Goal: Task Accomplishment & Management: Manage account settings

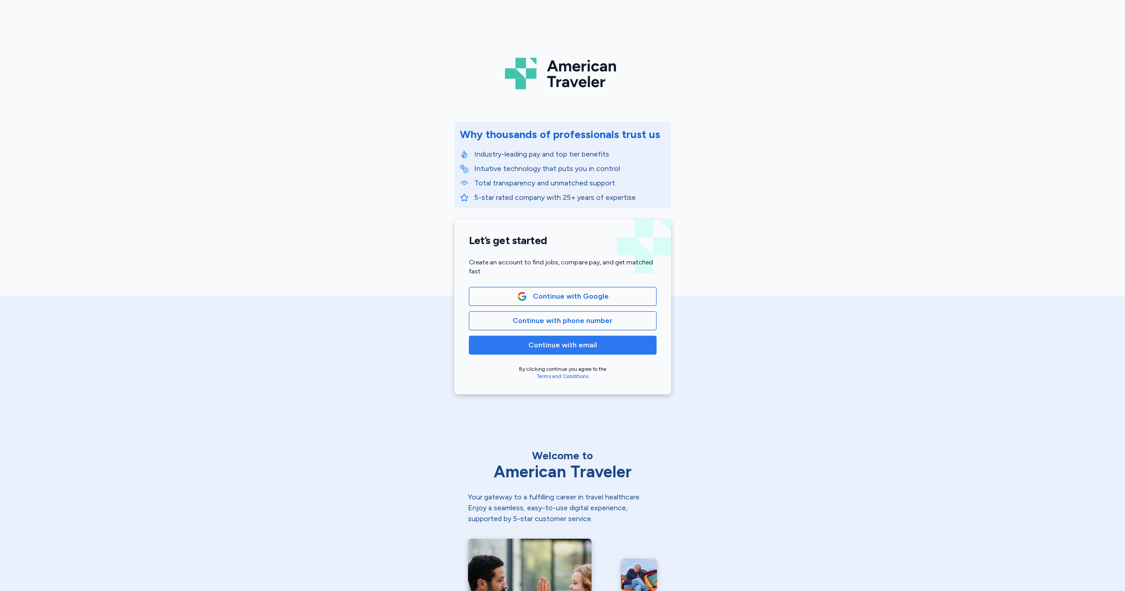
click at [555, 346] on span "Continue with email" at bounding box center [562, 345] width 69 height 11
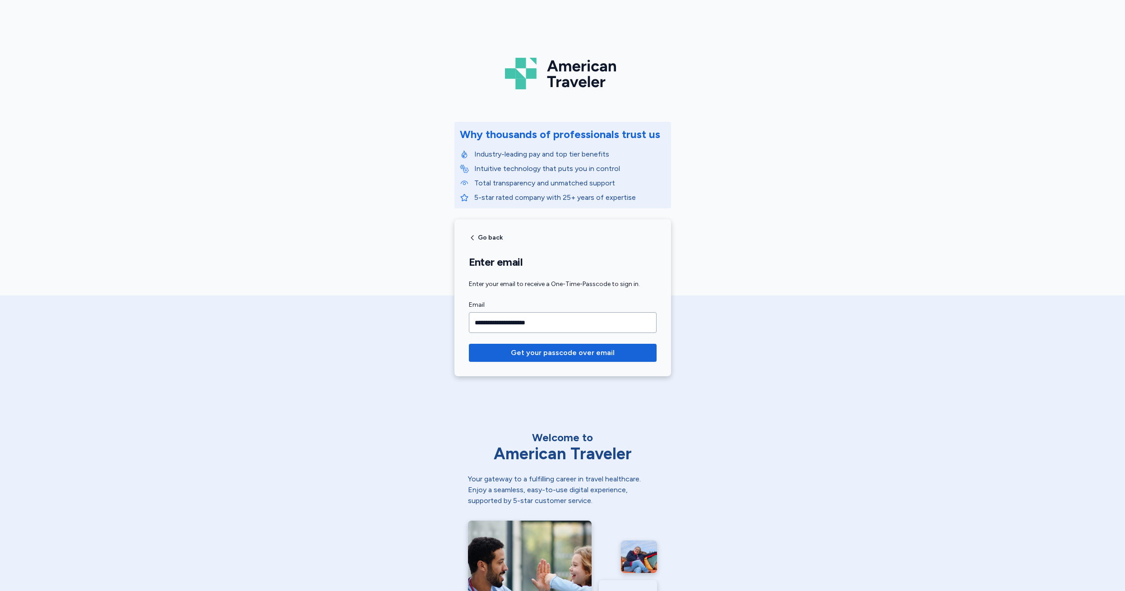
type input "**********"
click at [559, 353] on button "Get your passcode over email" at bounding box center [563, 353] width 188 height 18
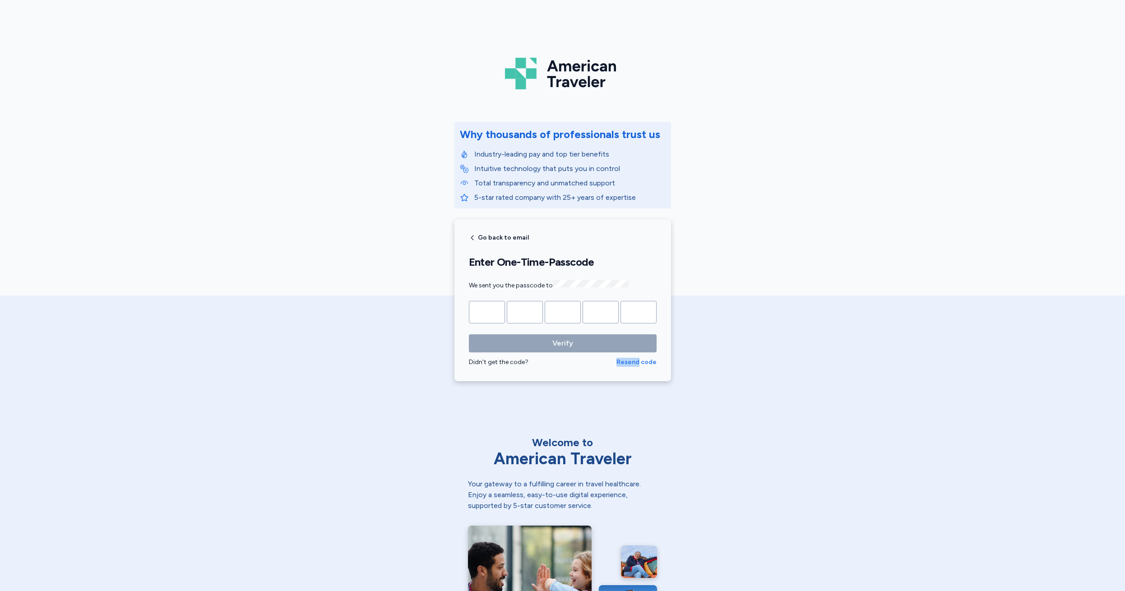
click at [632, 360] on span "Resend code" at bounding box center [636, 362] width 40 height 9
click at [630, 361] on span "Resend code" at bounding box center [636, 362] width 40 height 9
click at [480, 235] on span "Go back to email" at bounding box center [503, 238] width 51 height 6
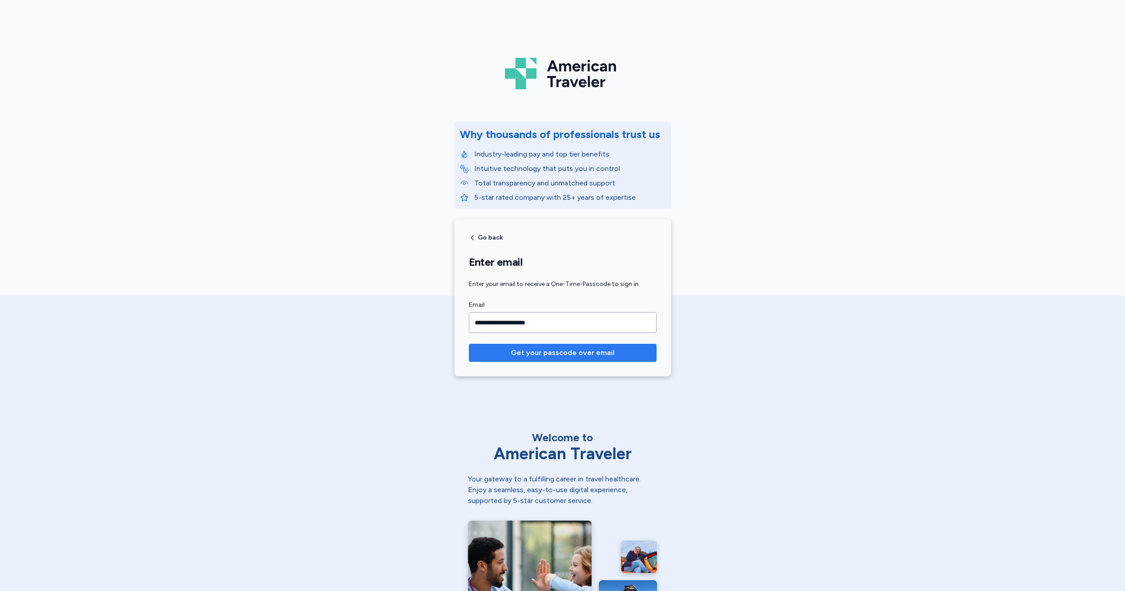
type input "**********"
click at [554, 355] on span "Get your passcode over email" at bounding box center [563, 352] width 104 height 11
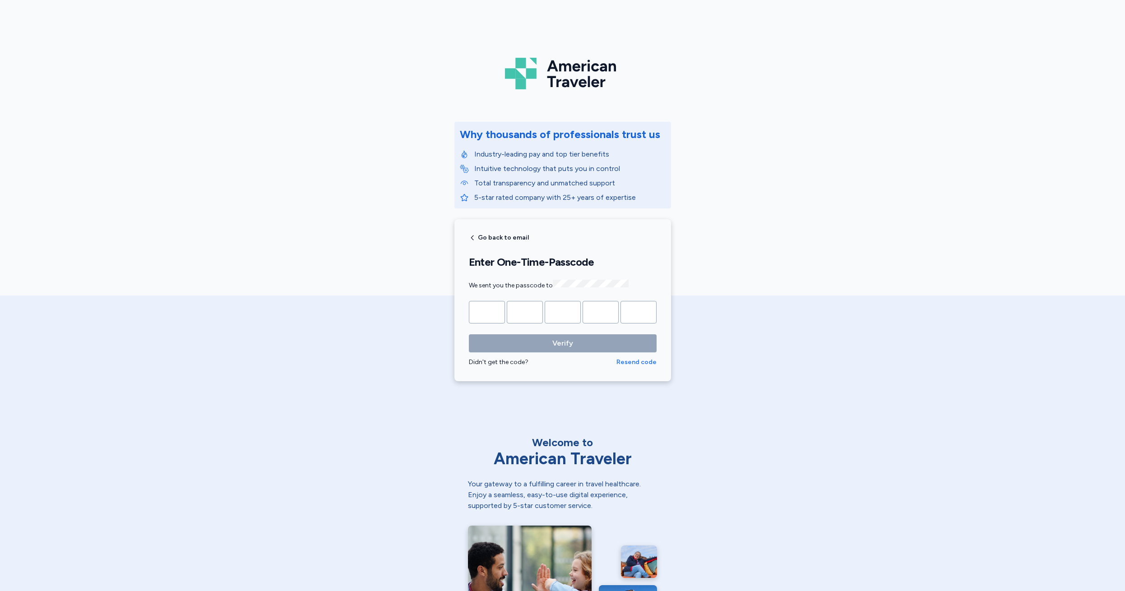
click at [636, 361] on span "Resend code" at bounding box center [636, 362] width 40 height 9
click at [478, 235] on span "Go back to email" at bounding box center [503, 238] width 51 height 6
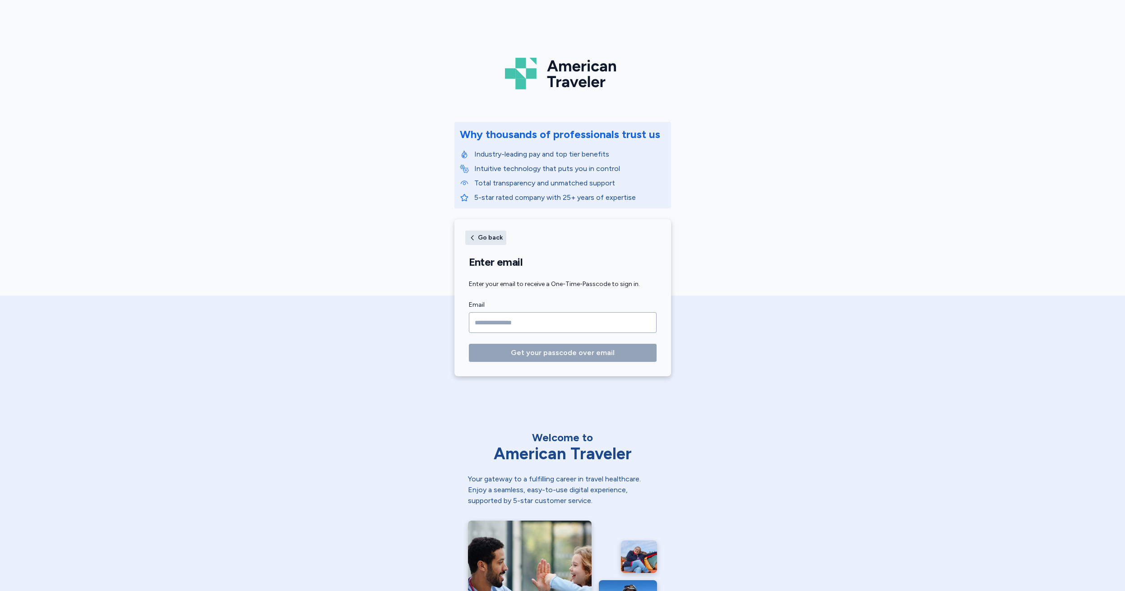
click at [478, 238] on span "Go back" at bounding box center [490, 238] width 25 height 6
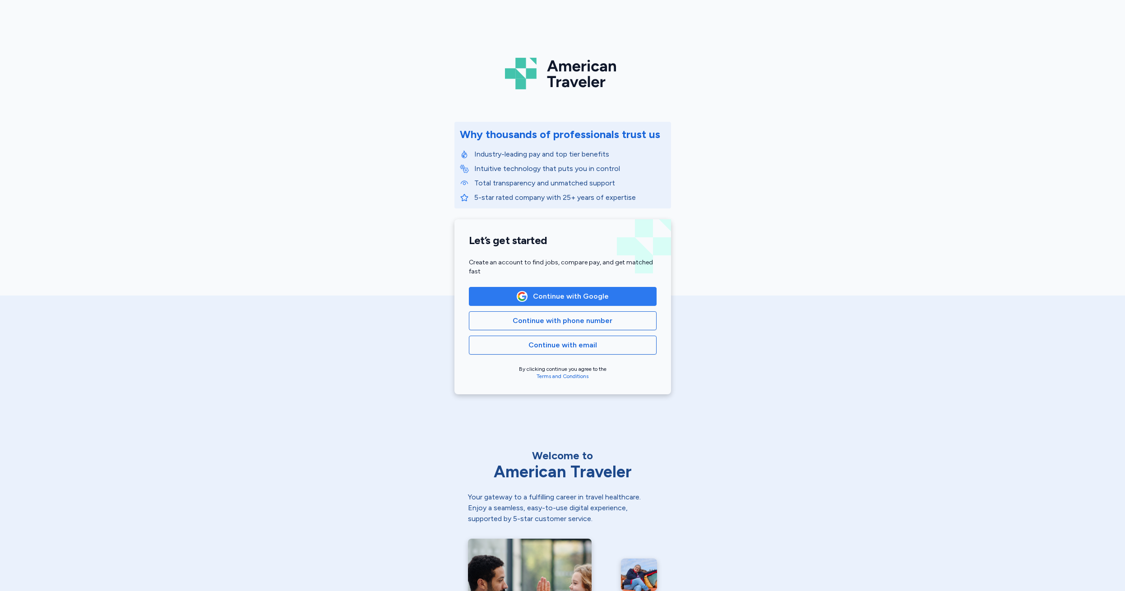
click at [546, 297] on span "Continue with Google" at bounding box center [571, 296] width 76 height 11
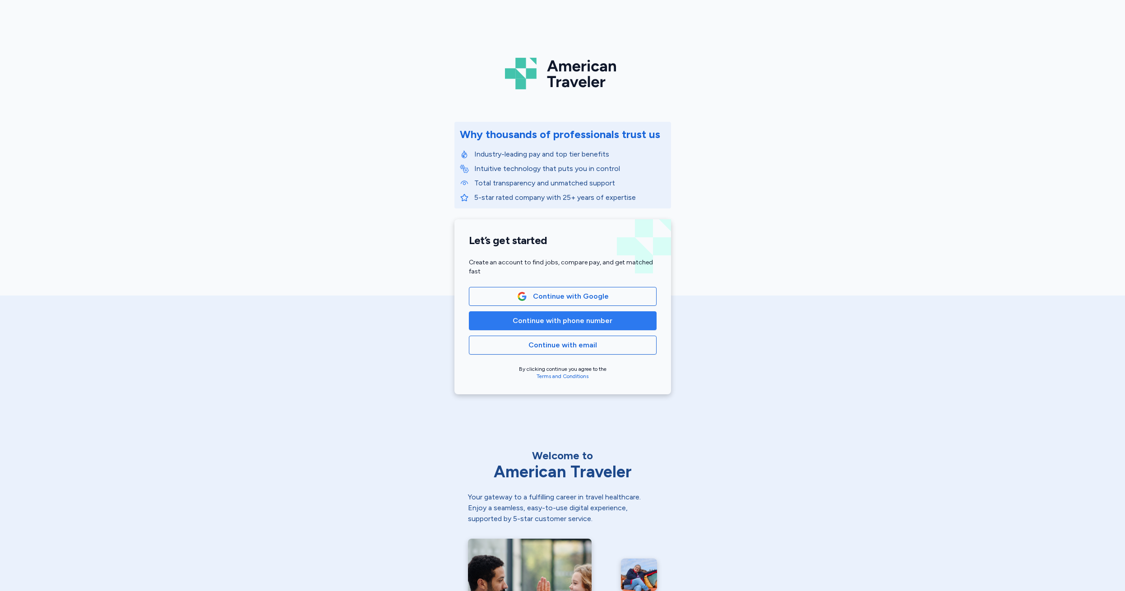
click at [558, 323] on span "Continue with phone number" at bounding box center [562, 320] width 100 height 11
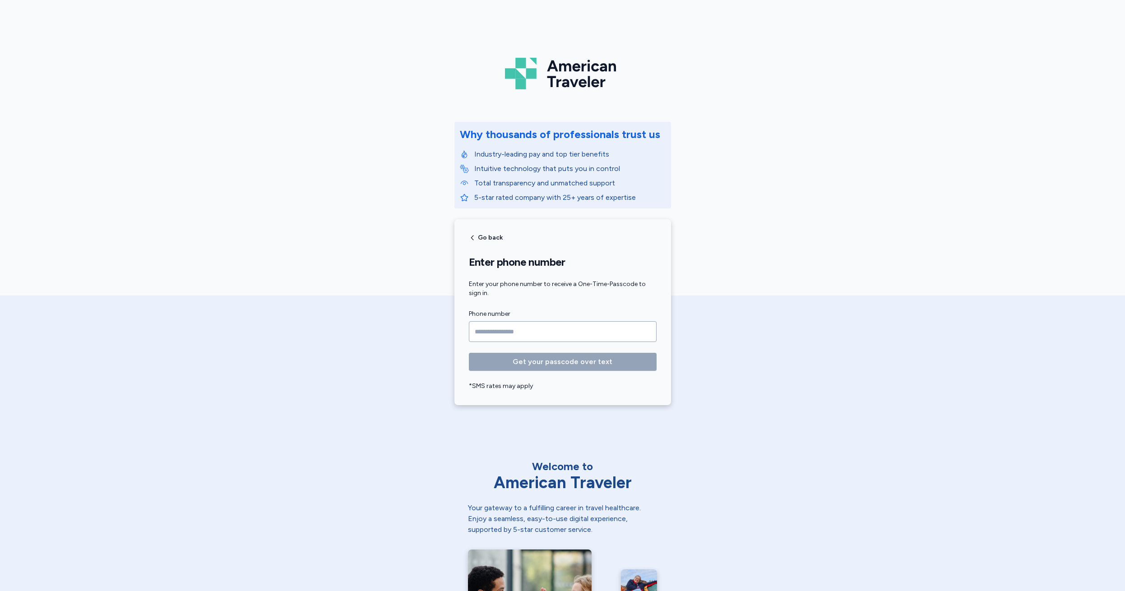
click at [489, 332] on input "Phone number" at bounding box center [563, 331] width 188 height 21
click at [486, 329] on input "Phone number" at bounding box center [563, 331] width 188 height 21
type input "**********"
click at [555, 359] on span "Get your passcode over text" at bounding box center [562, 361] width 100 height 11
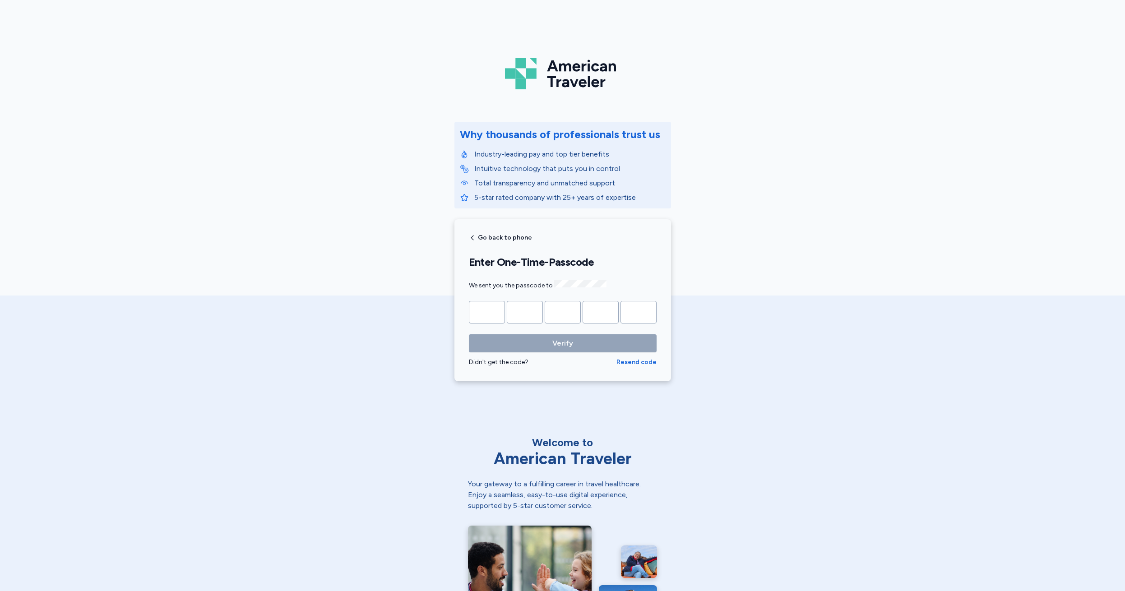
type input "*"
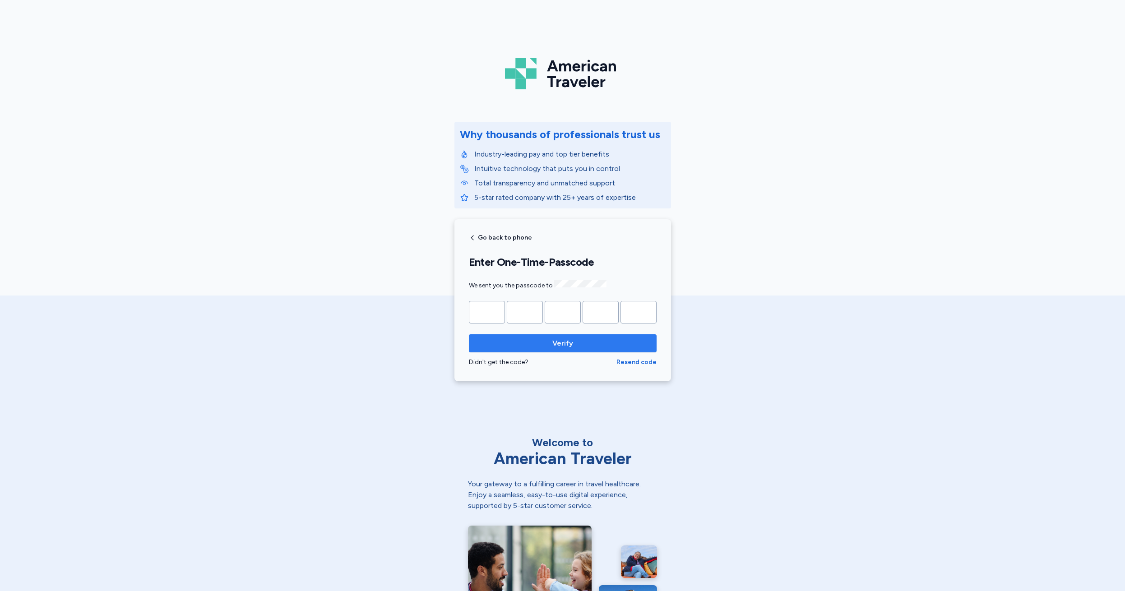
click at [558, 338] on span "Verify" at bounding box center [562, 343] width 21 height 11
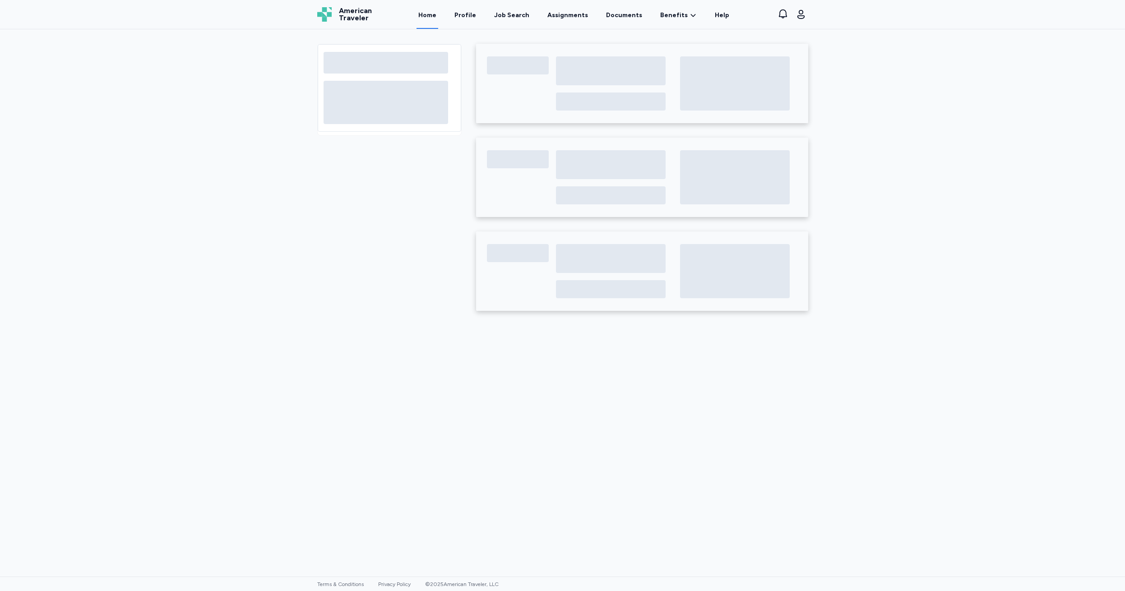
click at [261, 175] on div "Care Team" at bounding box center [562, 302] width 1125 height 547
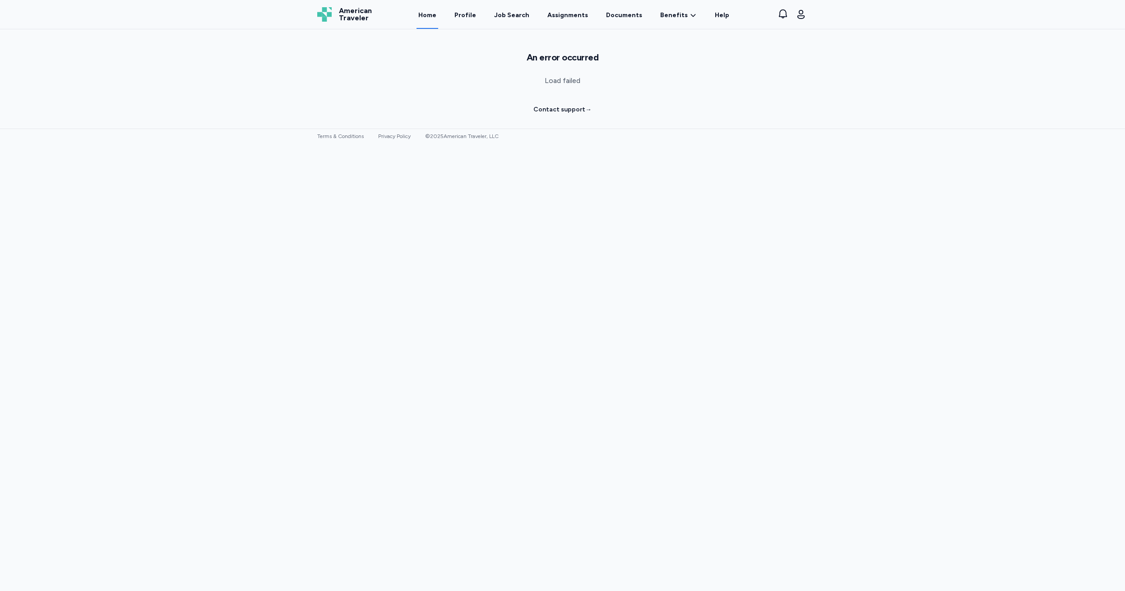
click at [551, 110] on link "Contact support →" at bounding box center [562, 109] width 58 height 9
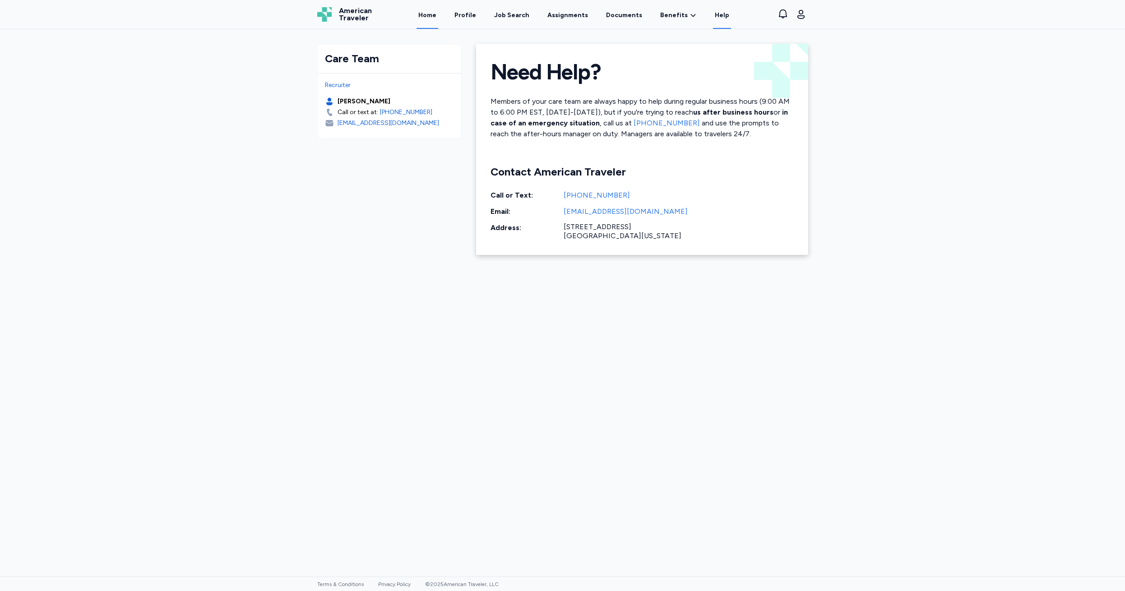
click at [434, 14] on link "Home" at bounding box center [427, 15] width 22 height 28
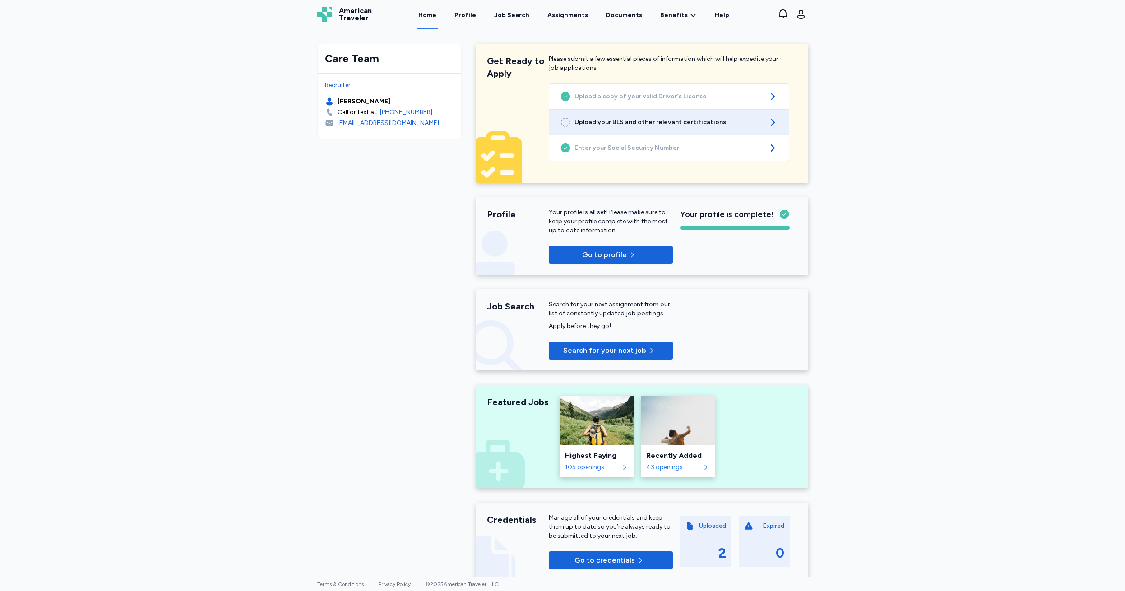
click at [633, 125] on span "Upload your BLS and other relevant certifications" at bounding box center [668, 122] width 189 height 9
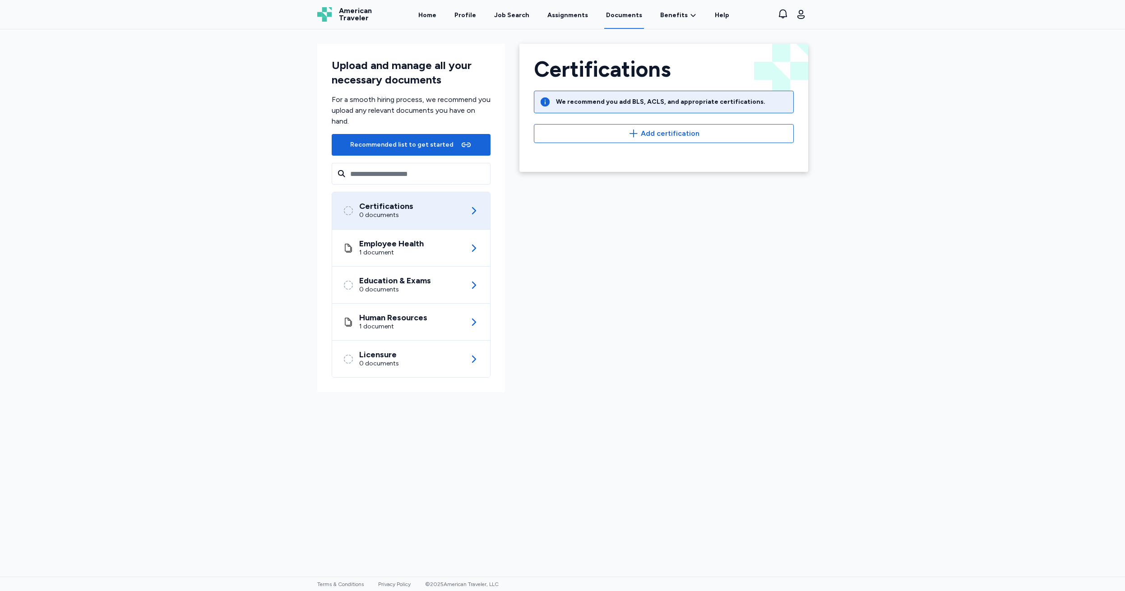
click at [400, 212] on div "0 documents" at bounding box center [386, 215] width 54 height 9
click at [652, 137] on span "Add certification" at bounding box center [670, 133] width 59 height 11
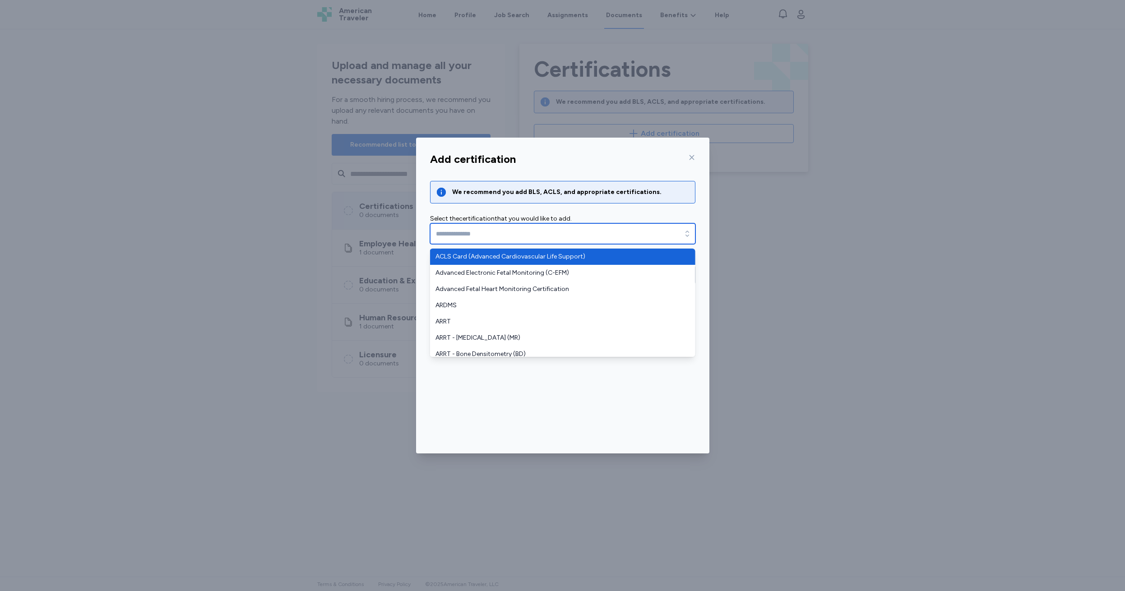
click at [484, 233] on input "text" at bounding box center [562, 233] width 265 height 21
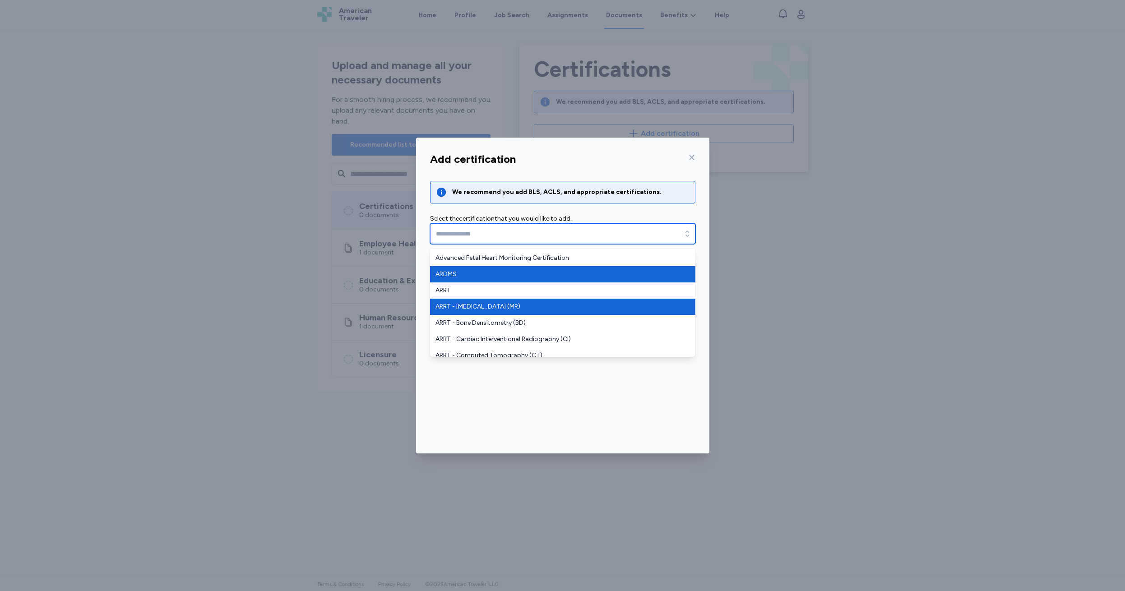
scroll to position [32, 0]
type input "*****"
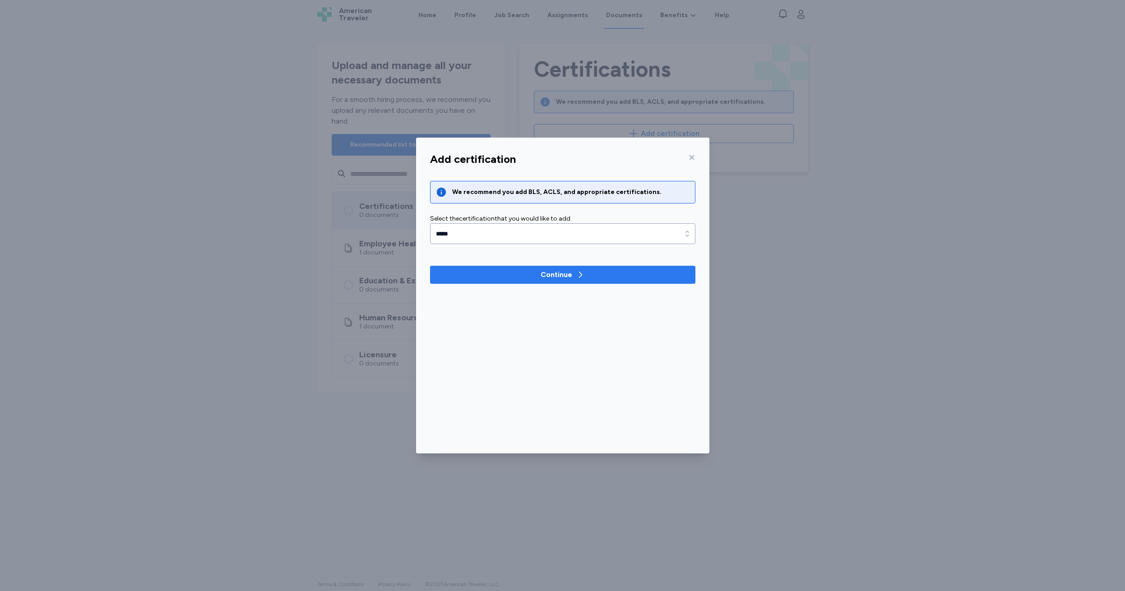
click at [559, 275] on div "Continue" at bounding box center [556, 274] width 32 height 11
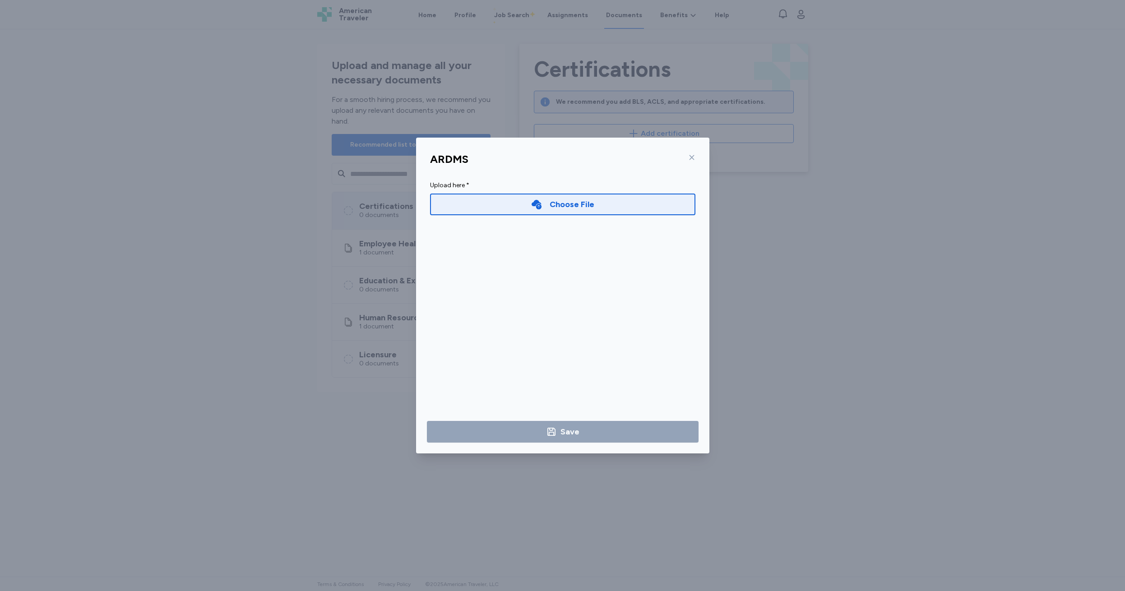
click at [563, 206] on div "Choose File" at bounding box center [571, 204] width 45 height 13
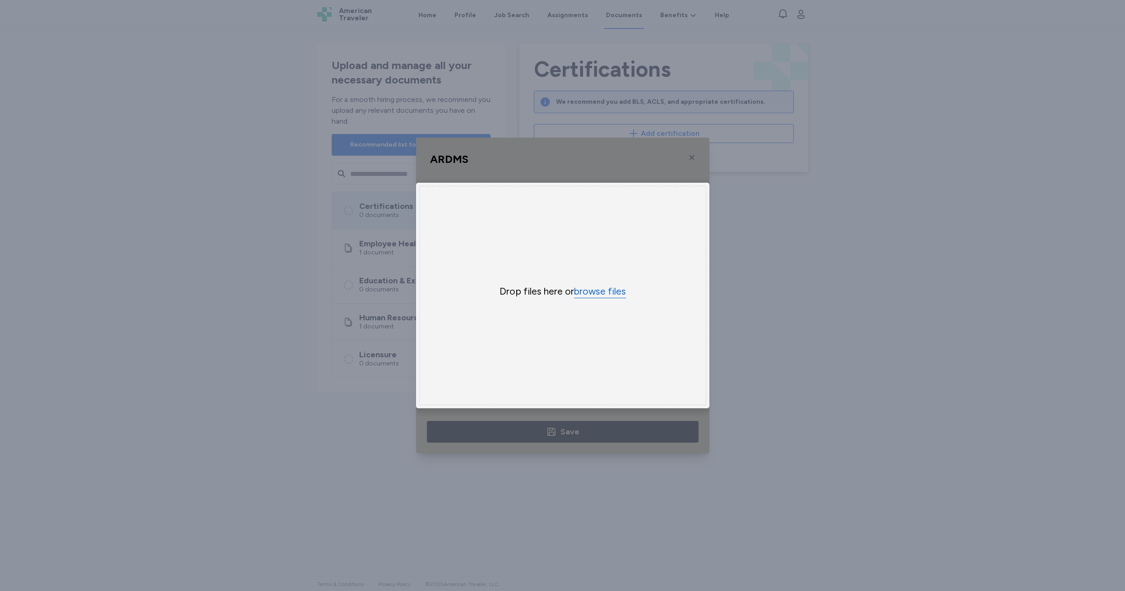
click at [593, 293] on button "browse files" at bounding box center [600, 291] width 52 height 13
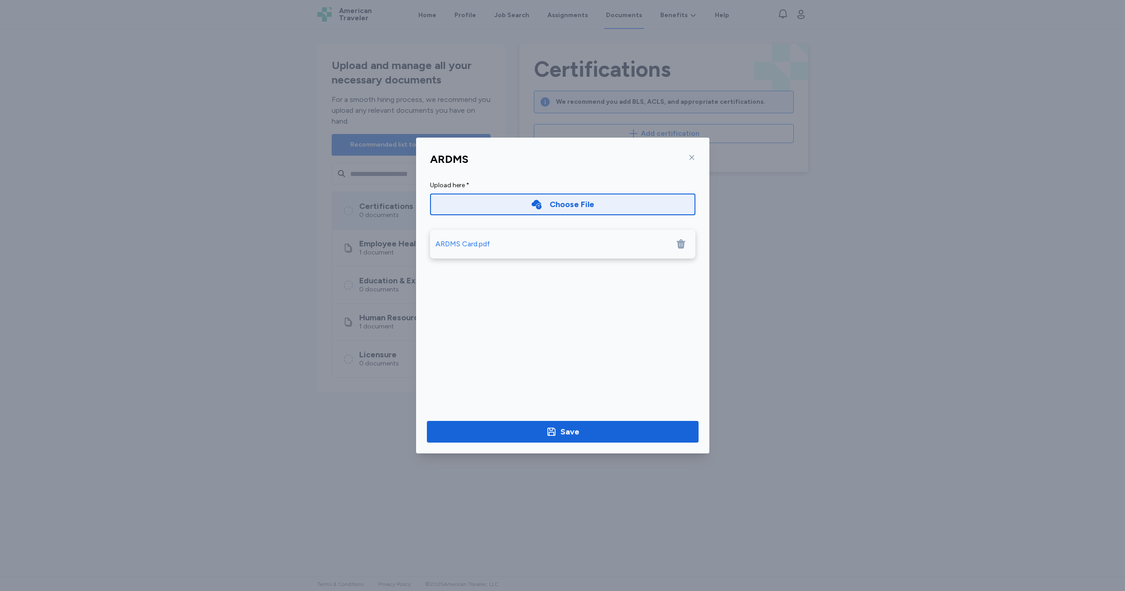
click at [566, 202] on div "Choose File" at bounding box center [571, 204] width 45 height 13
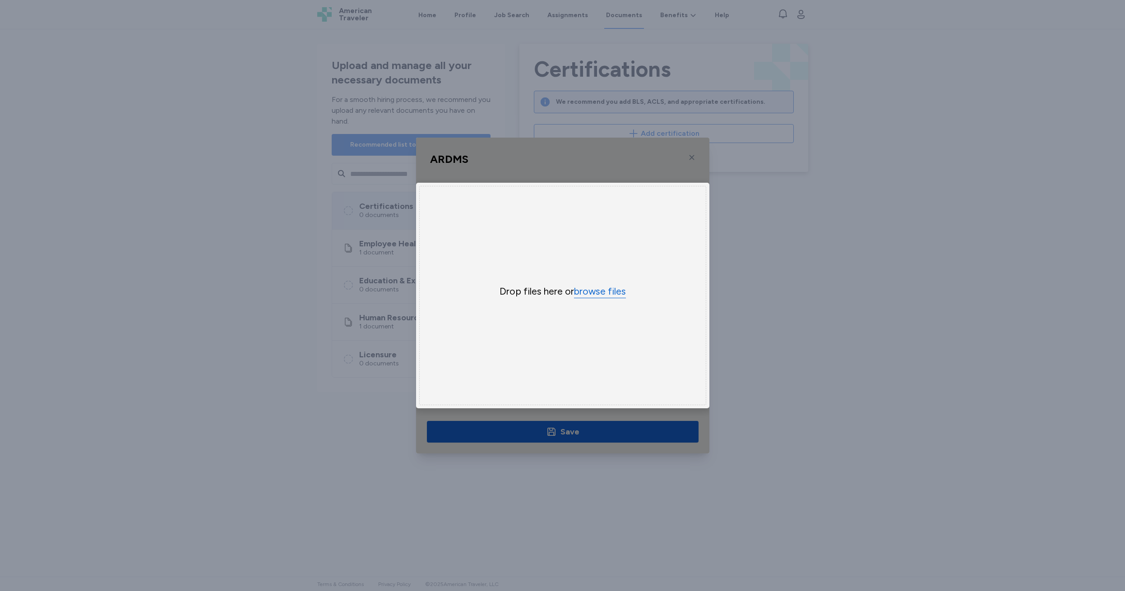
click at [600, 290] on button "browse files" at bounding box center [600, 291] width 52 height 13
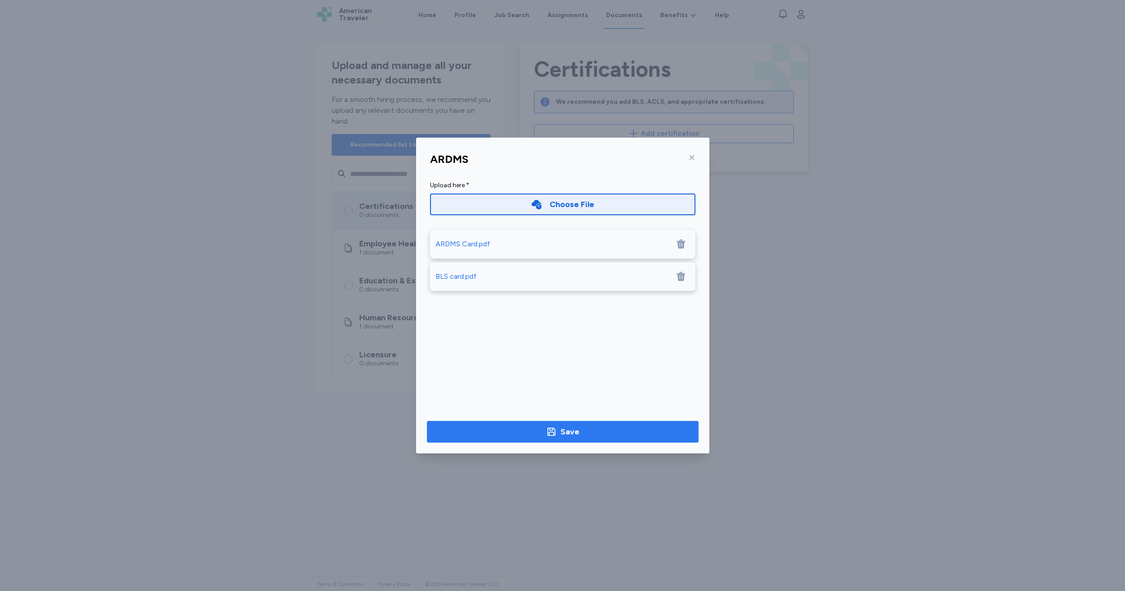
click at [557, 431] on icon "button" at bounding box center [551, 431] width 11 height 11
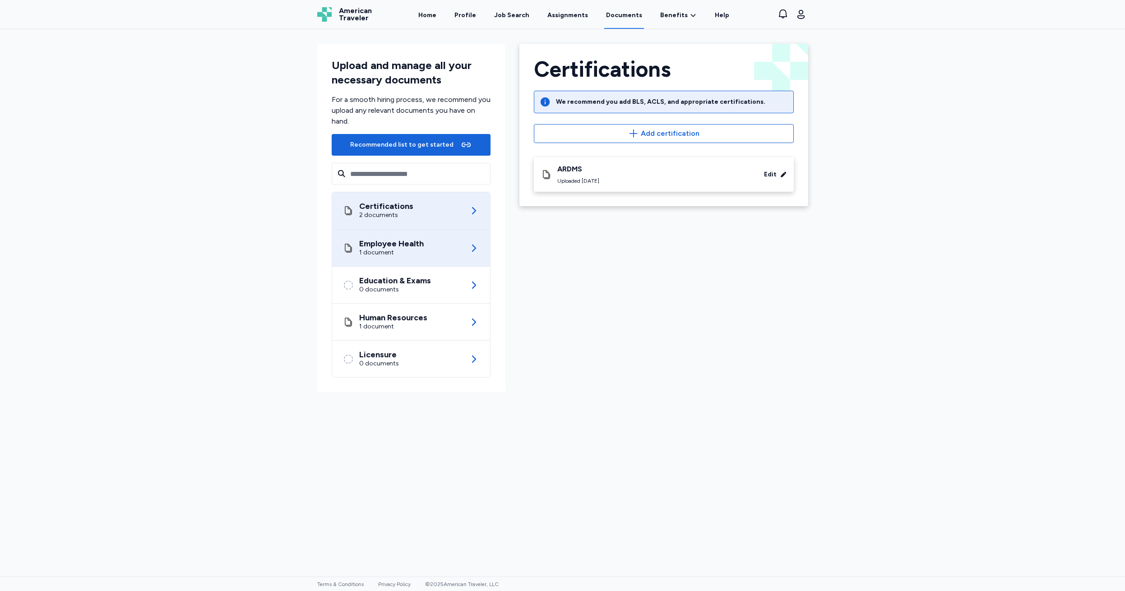
click at [386, 249] on div "1 document" at bounding box center [391, 252] width 65 height 9
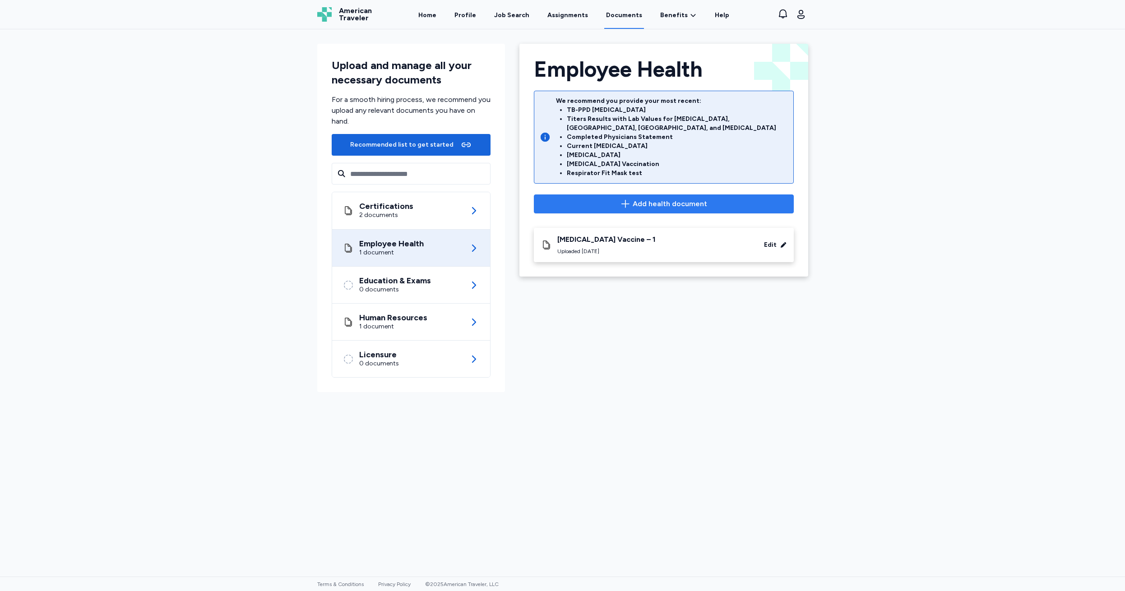
click at [653, 198] on span "Add health document" at bounding box center [669, 203] width 74 height 11
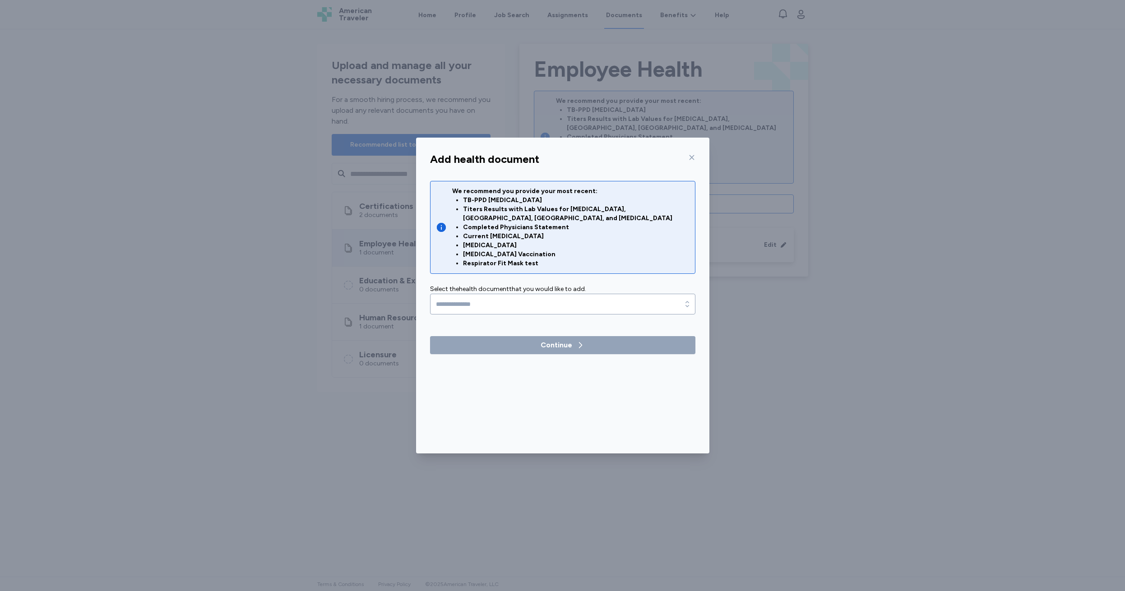
click at [551, 340] on div "Continue" at bounding box center [556, 345] width 32 height 11
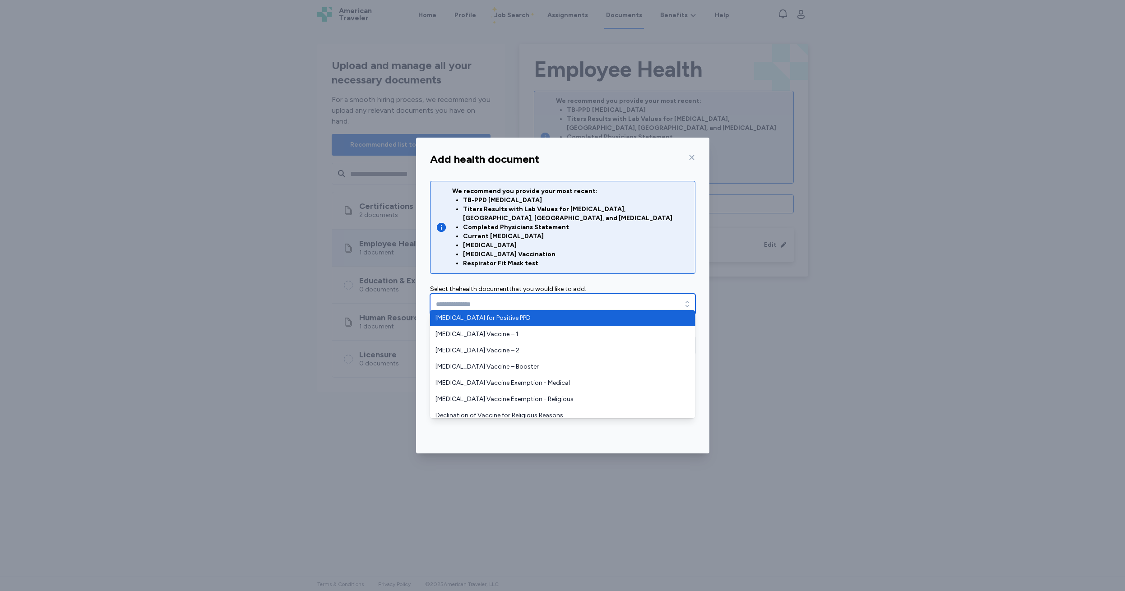
click at [496, 294] on input "text" at bounding box center [562, 304] width 265 height 21
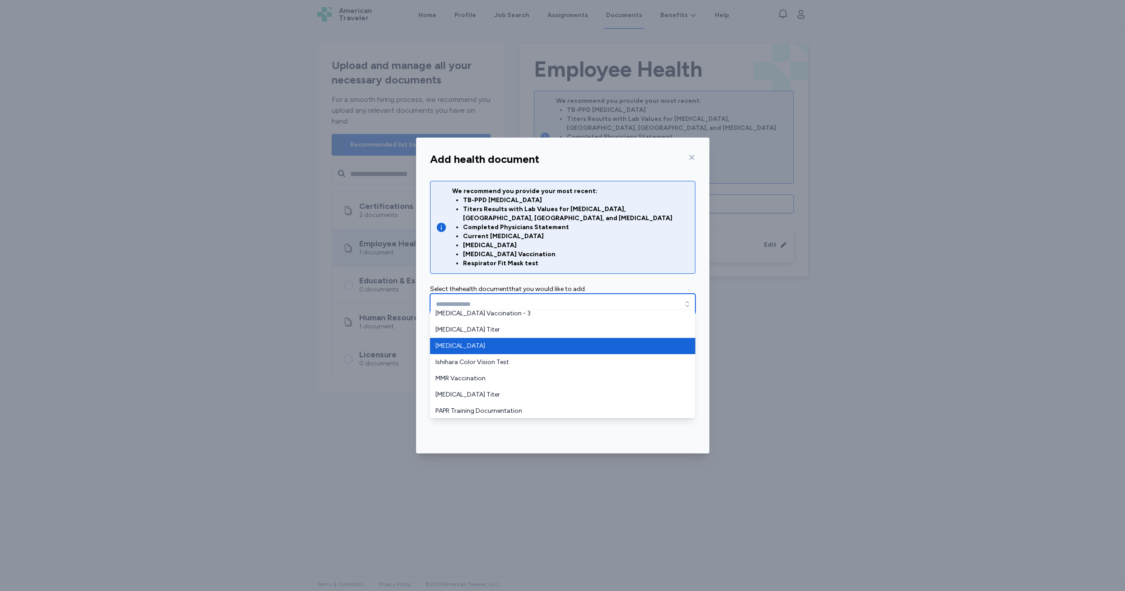
scroll to position [160, 0]
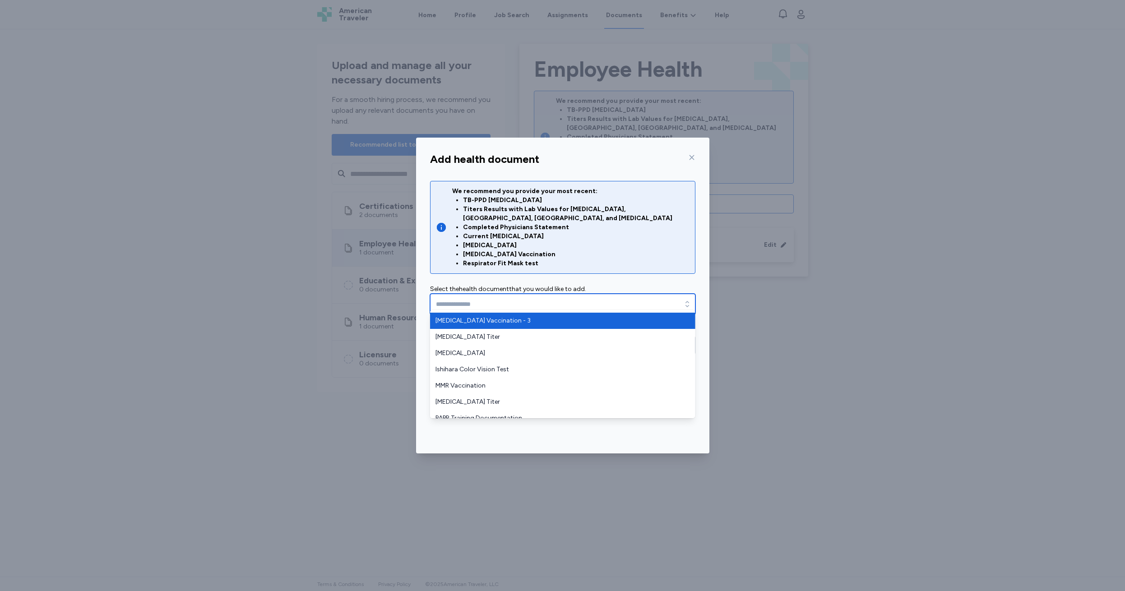
type input "**********"
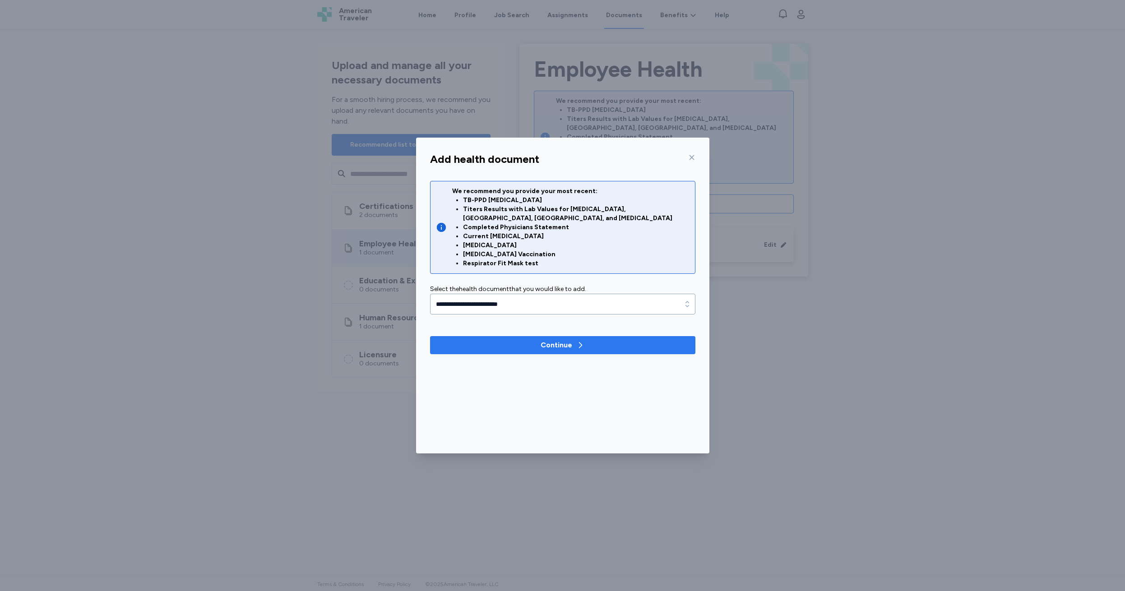
click at [554, 340] on div "Continue" at bounding box center [556, 345] width 32 height 11
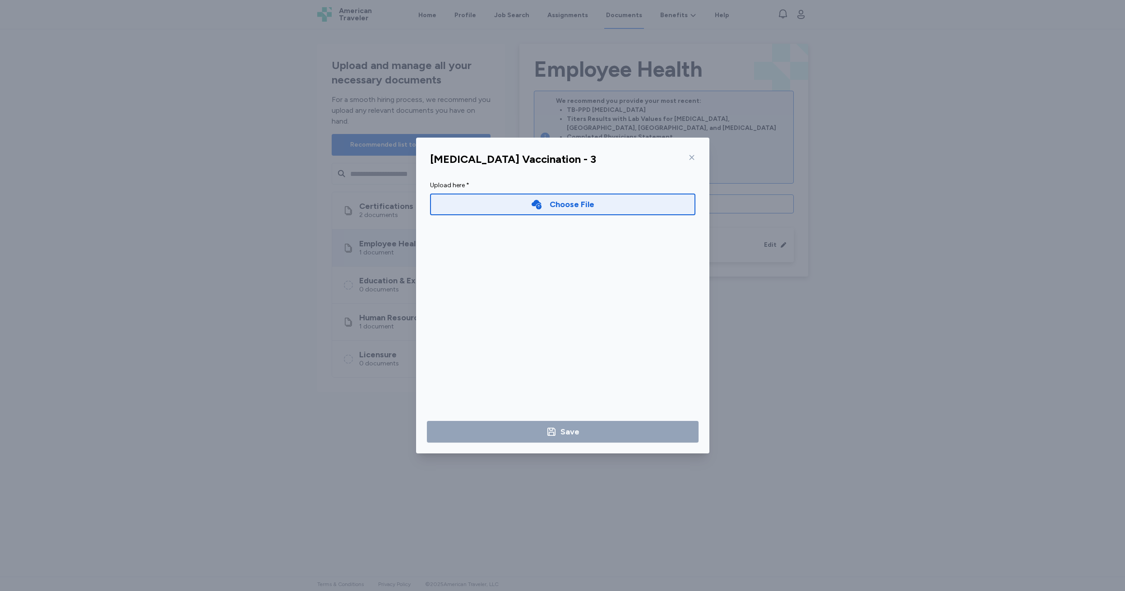
click at [546, 204] on div "Choose File" at bounding box center [562, 204] width 64 height 13
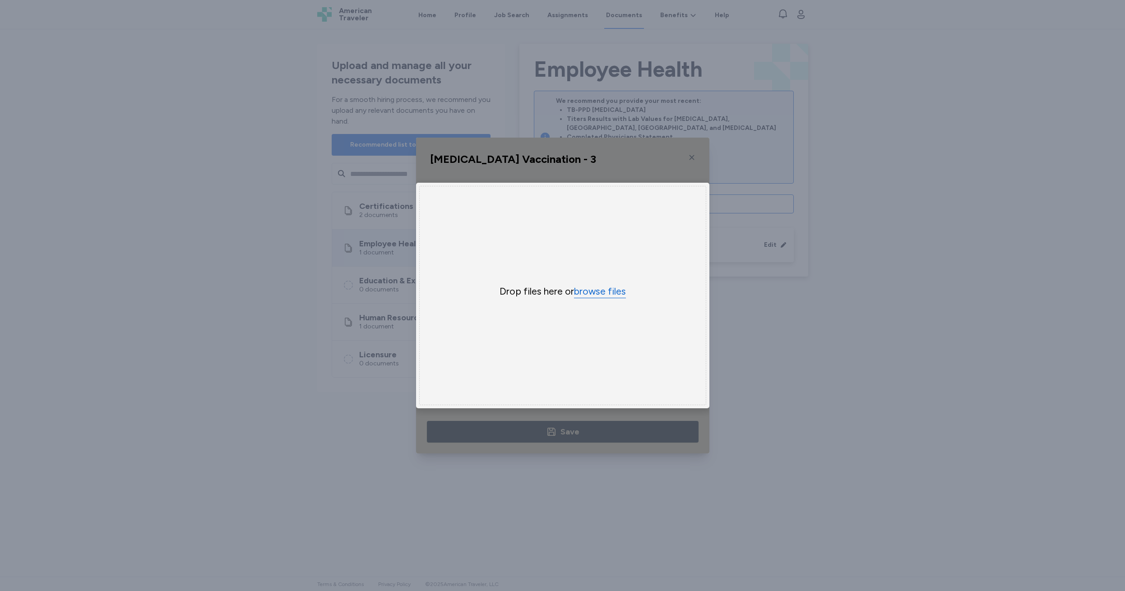
click at [595, 295] on button "browse files" at bounding box center [600, 291] width 52 height 13
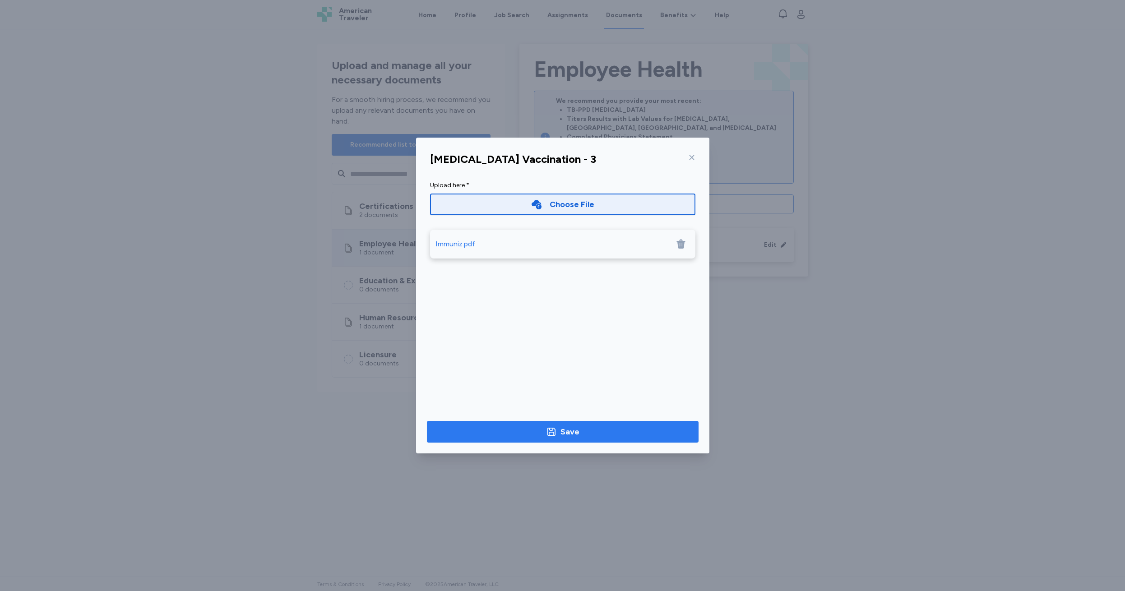
click at [558, 434] on div "Save" at bounding box center [562, 431] width 33 height 13
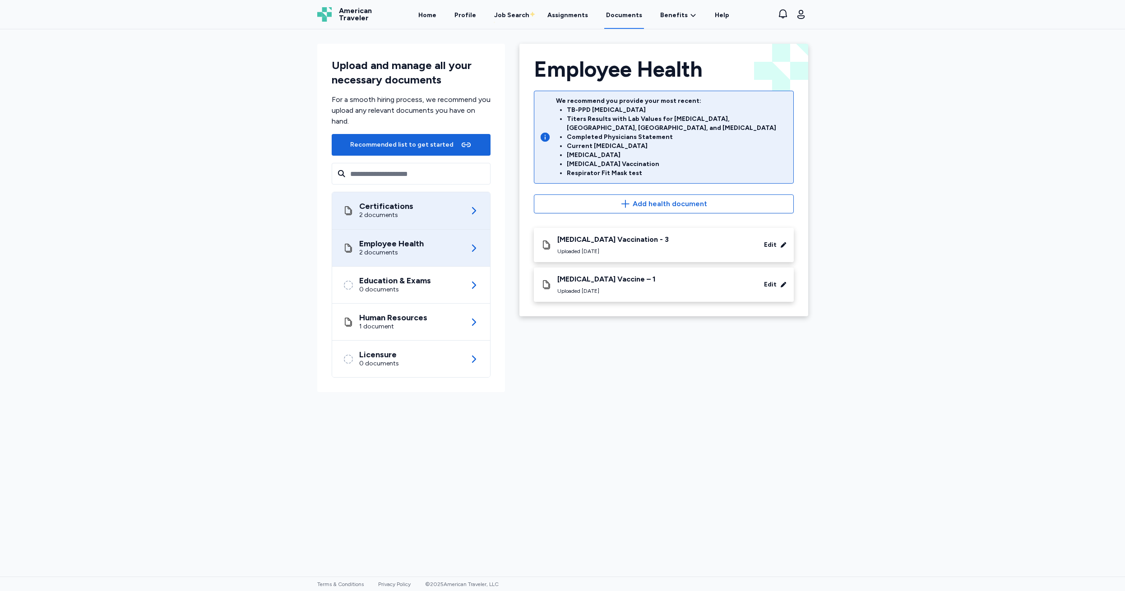
click at [384, 212] on div "2 documents" at bounding box center [386, 215] width 54 height 9
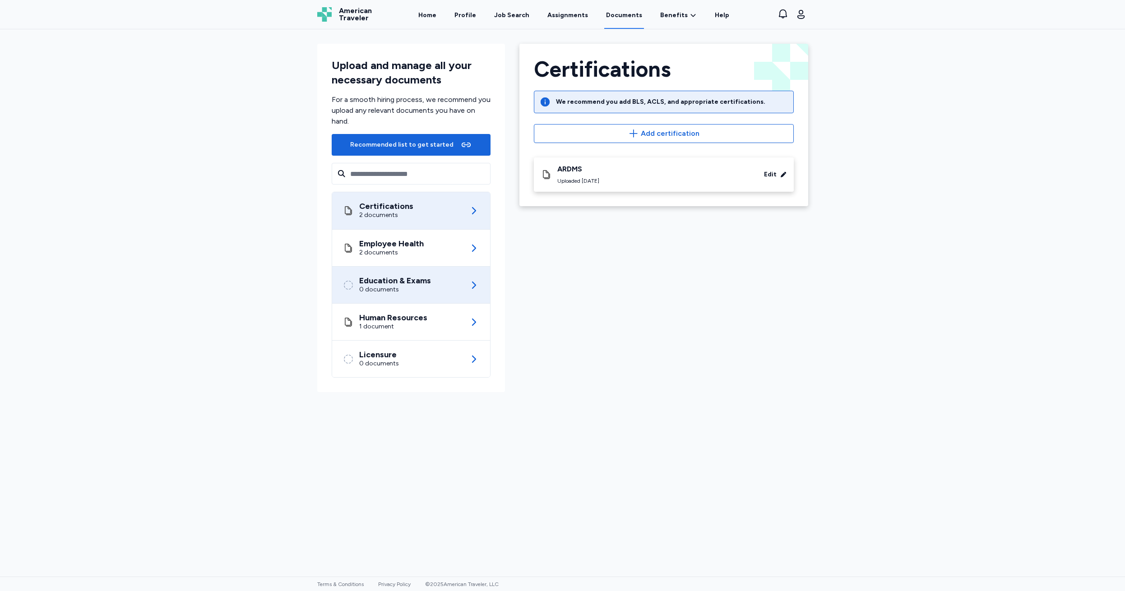
click at [387, 283] on div "Education & Exams" at bounding box center [395, 280] width 72 height 9
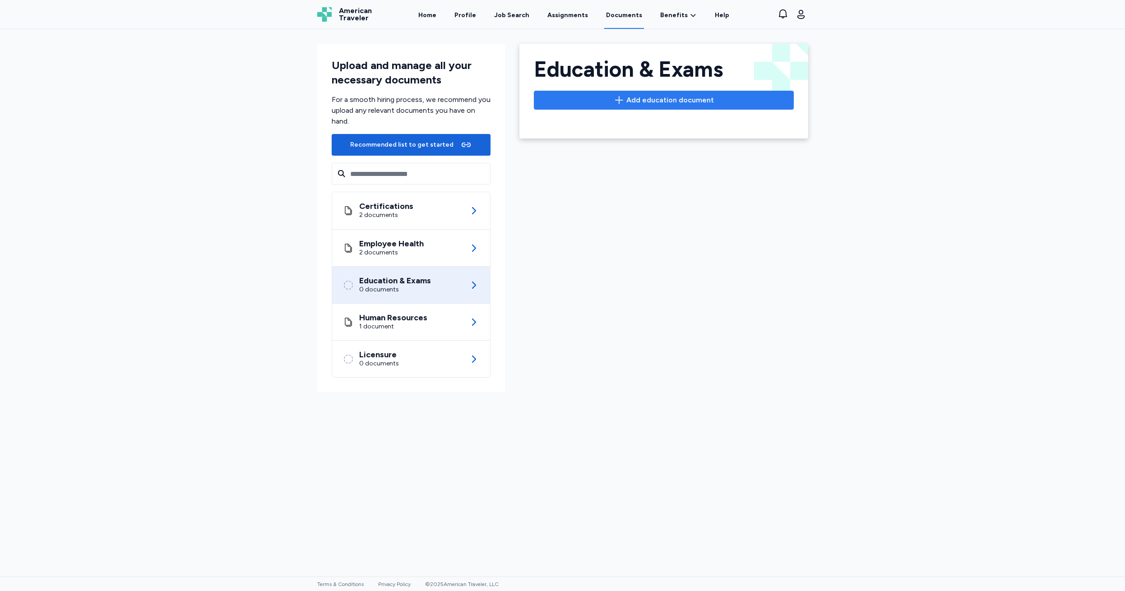
click at [663, 102] on span "Add education document" at bounding box center [670, 100] width 88 height 11
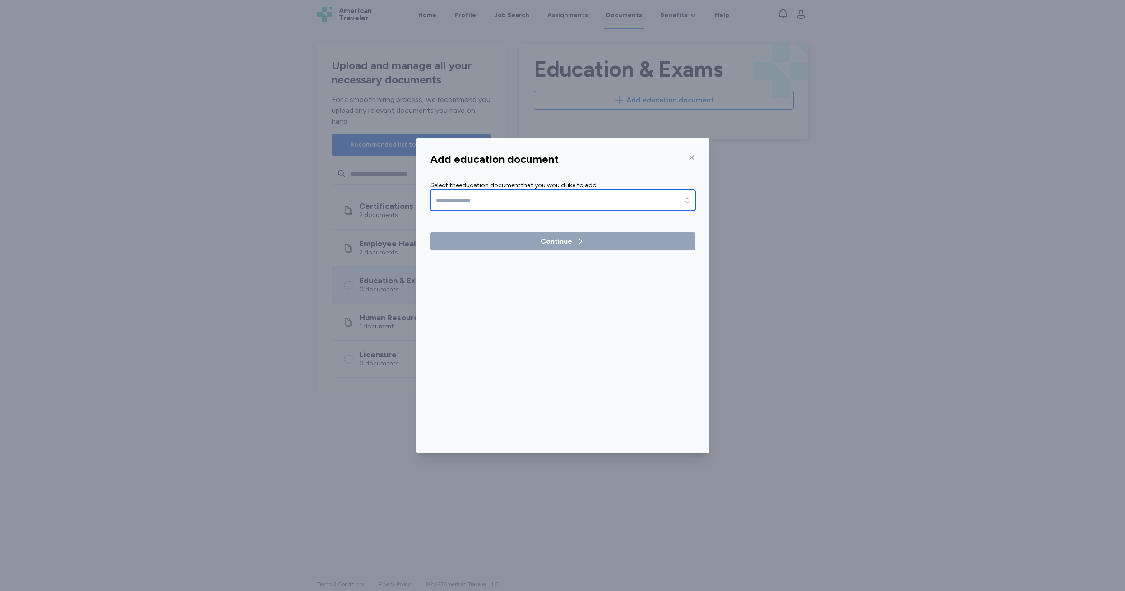
click at [689, 199] on icon "button" at bounding box center [687, 200] width 9 height 9
click at [692, 158] on div "Add education document Select the education document that you would like to add…" at bounding box center [562, 300] width 293 height 305
click at [692, 156] on icon at bounding box center [691, 157] width 7 height 7
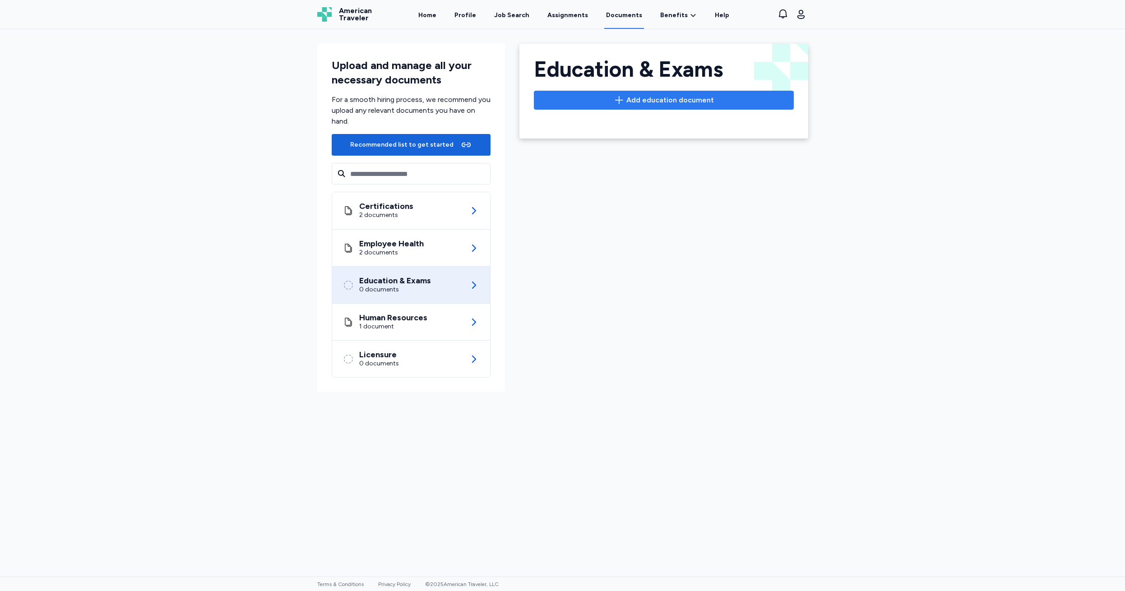
click at [662, 103] on span "Add education document" at bounding box center [670, 100] width 88 height 11
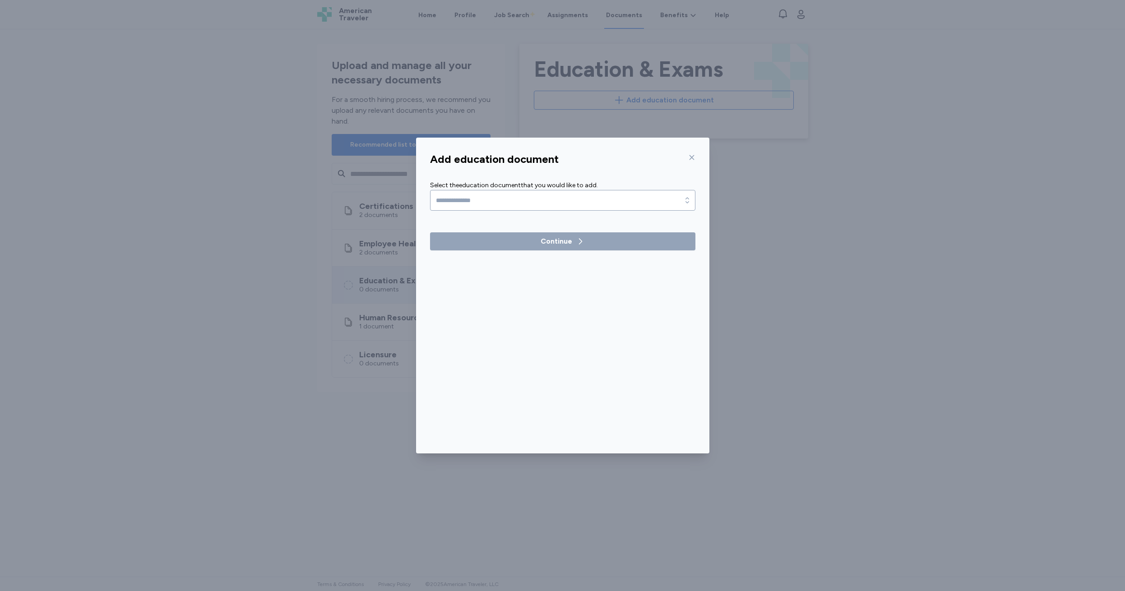
click at [550, 238] on div "Continue" at bounding box center [556, 241] width 32 height 11
click at [554, 240] on div "Continue" at bounding box center [556, 241] width 32 height 11
click at [554, 242] on div "Continue" at bounding box center [556, 241] width 32 height 11
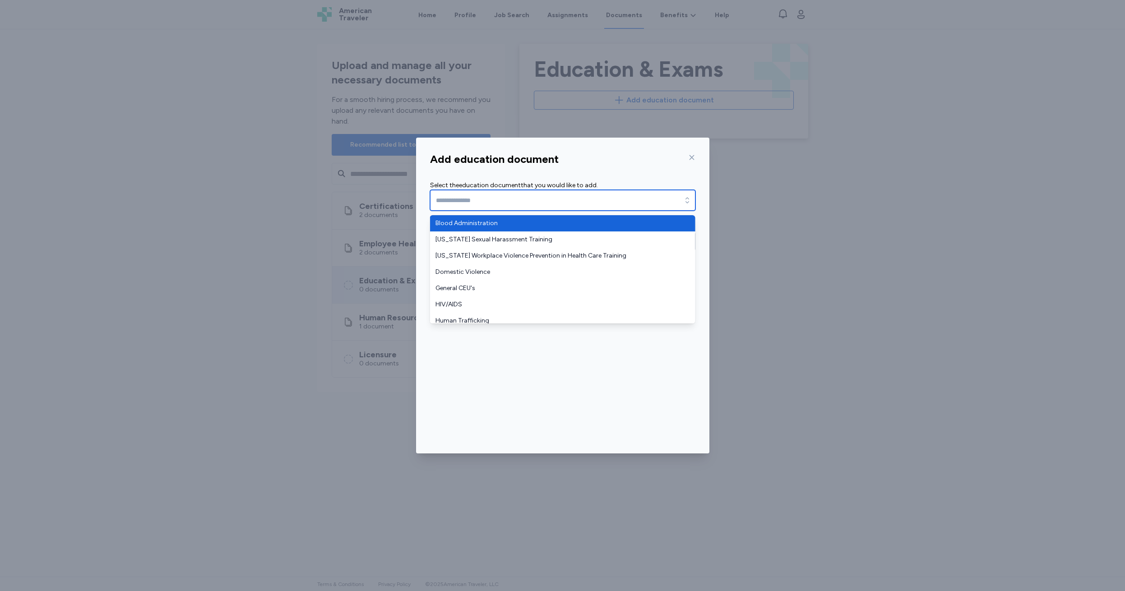
click at [687, 200] on icon "button" at bounding box center [687, 200] width 9 height 9
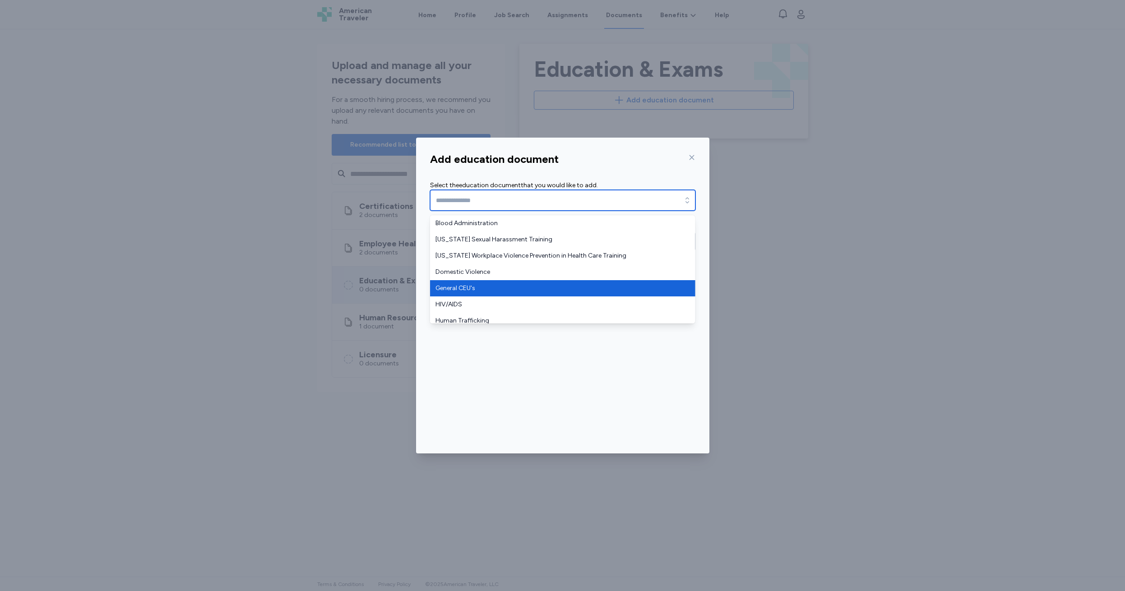
type input "**********"
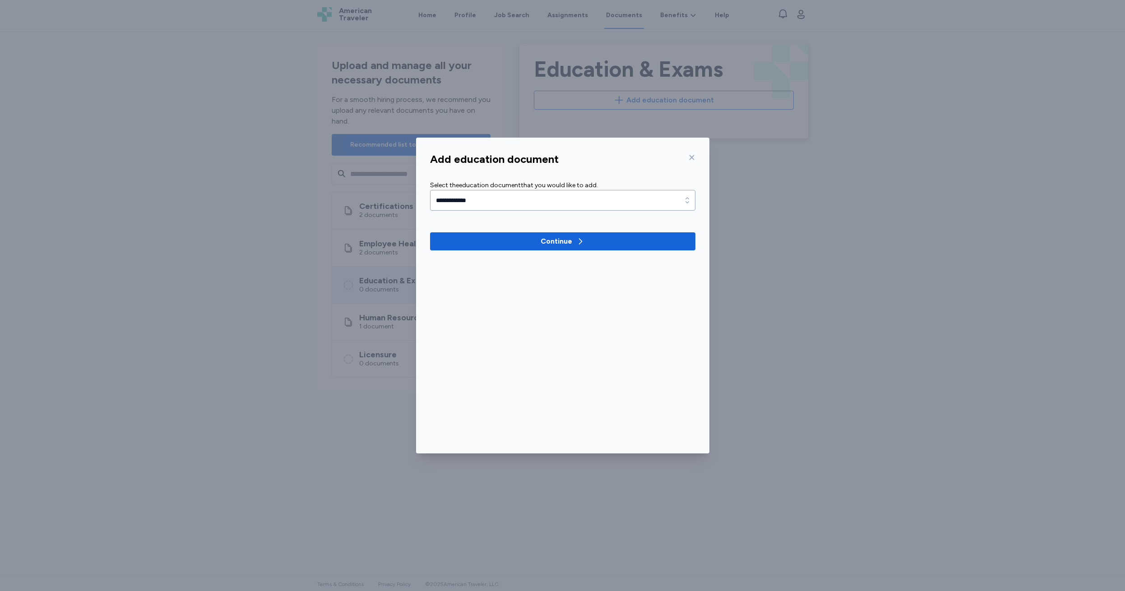
click at [692, 157] on icon at bounding box center [691, 157] width 7 height 7
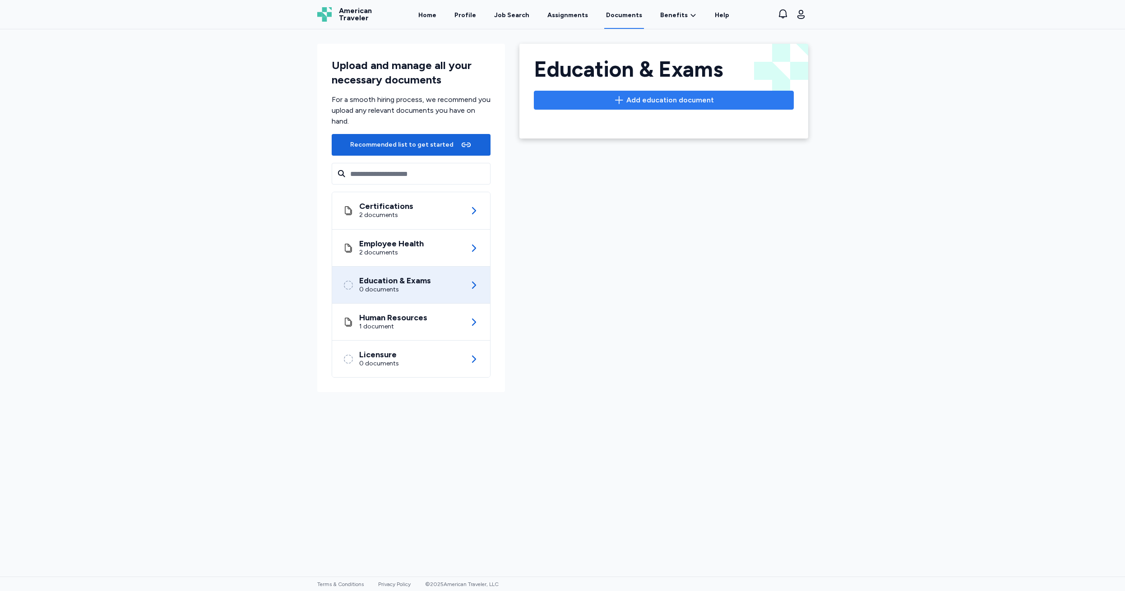
click at [654, 102] on span "Add education document" at bounding box center [670, 100] width 88 height 11
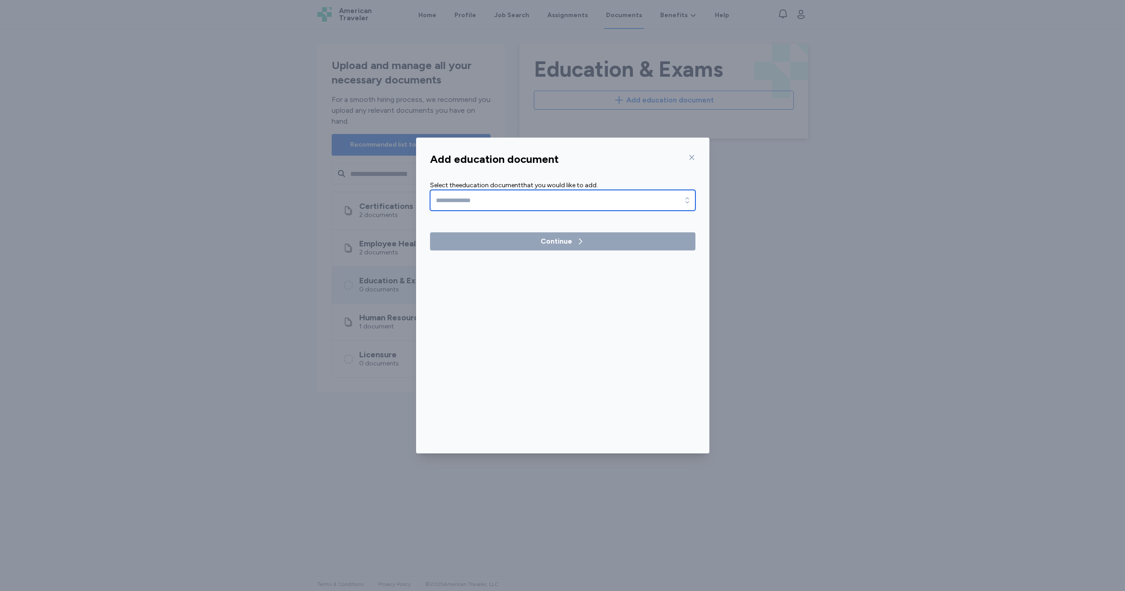
click at [687, 202] on icon "button" at bounding box center [687, 200] width 9 height 9
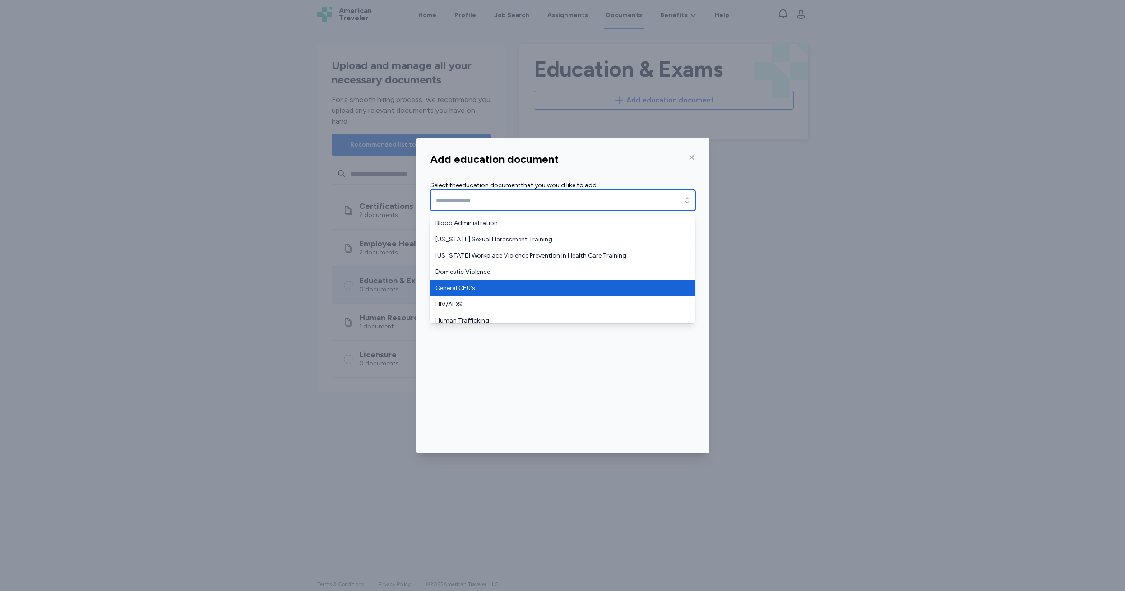
type input "**********"
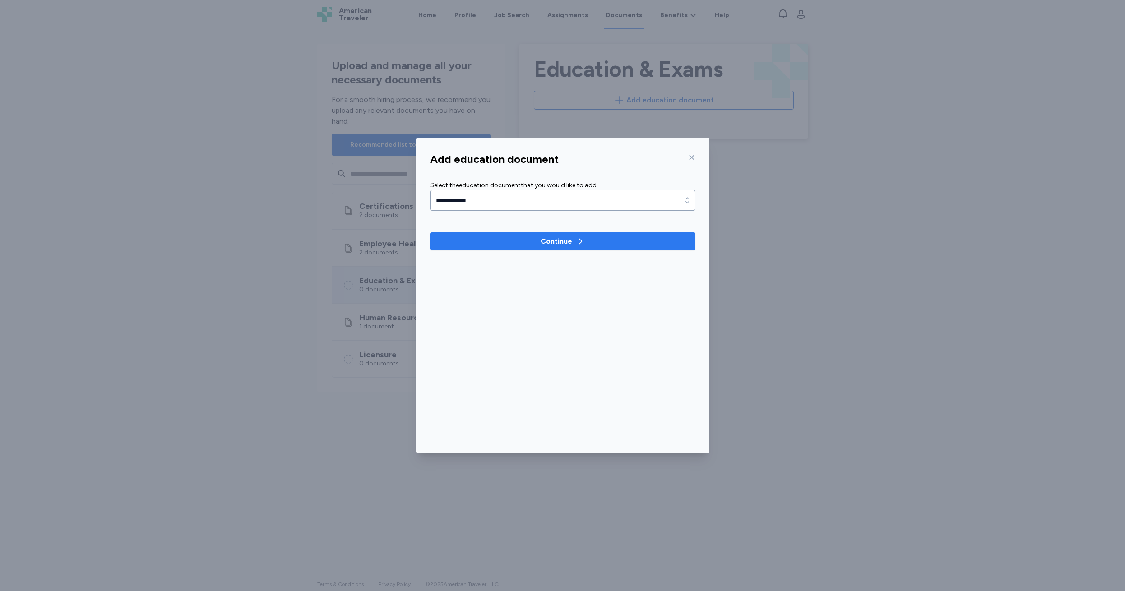
click at [561, 240] on div "Continue" at bounding box center [556, 241] width 32 height 11
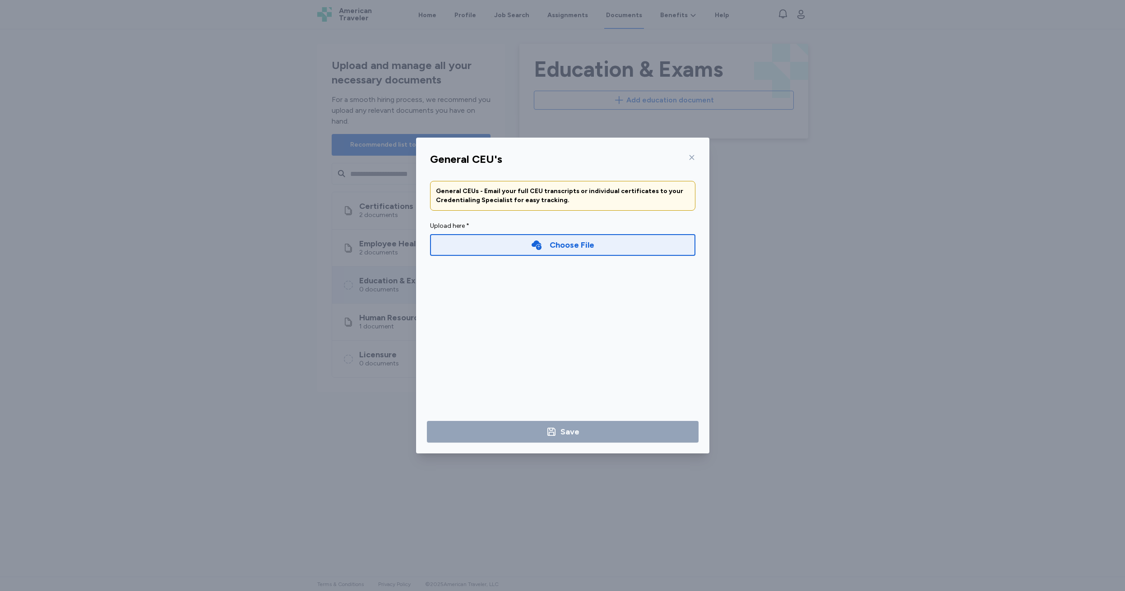
click at [558, 249] on div "Choose File" at bounding box center [571, 245] width 45 height 13
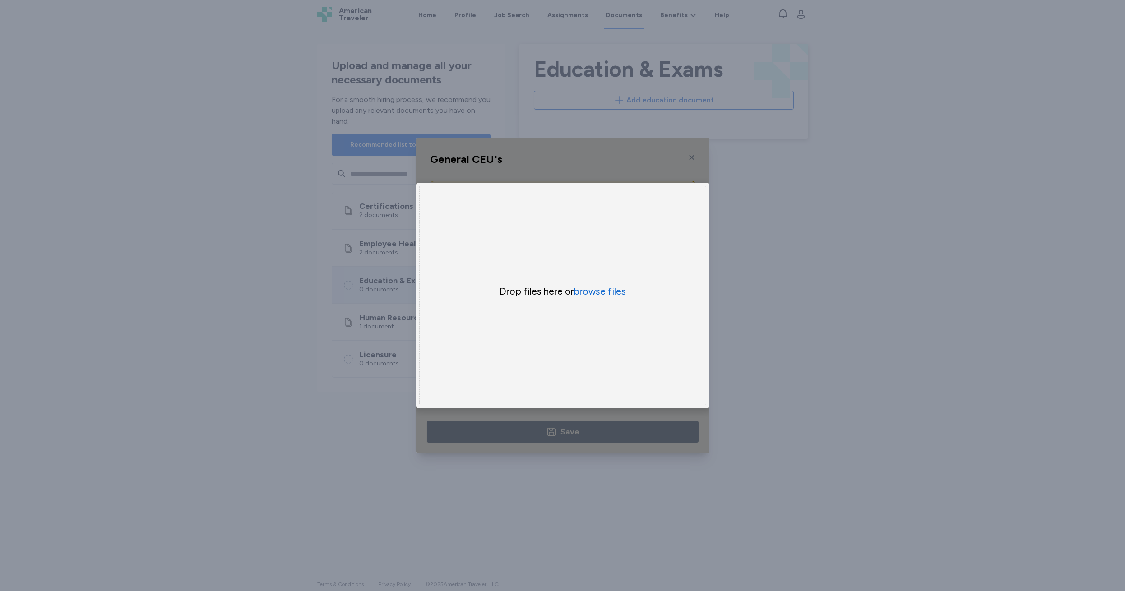
click at [599, 293] on button "browse files" at bounding box center [600, 291] width 52 height 13
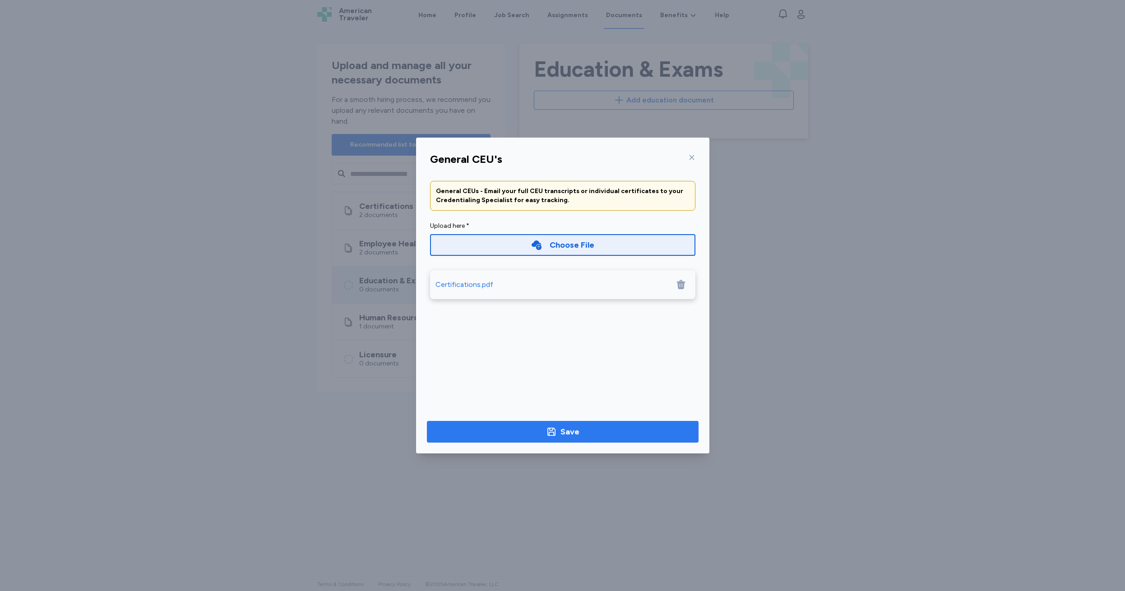
click at [566, 432] on div "Save" at bounding box center [569, 431] width 19 height 13
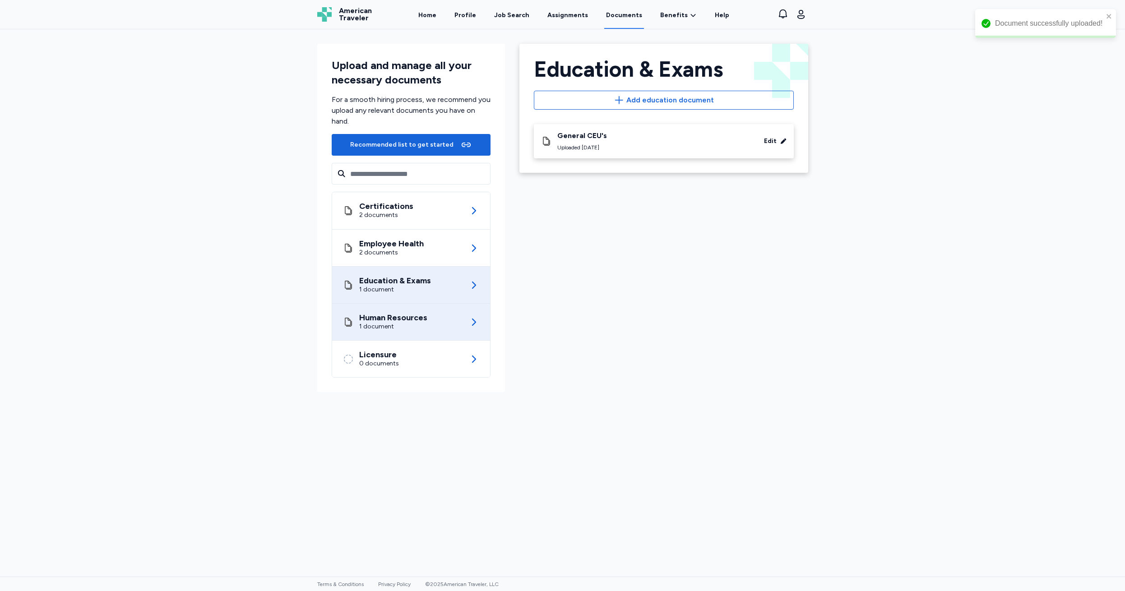
click at [377, 323] on div "1 document" at bounding box center [393, 326] width 68 height 9
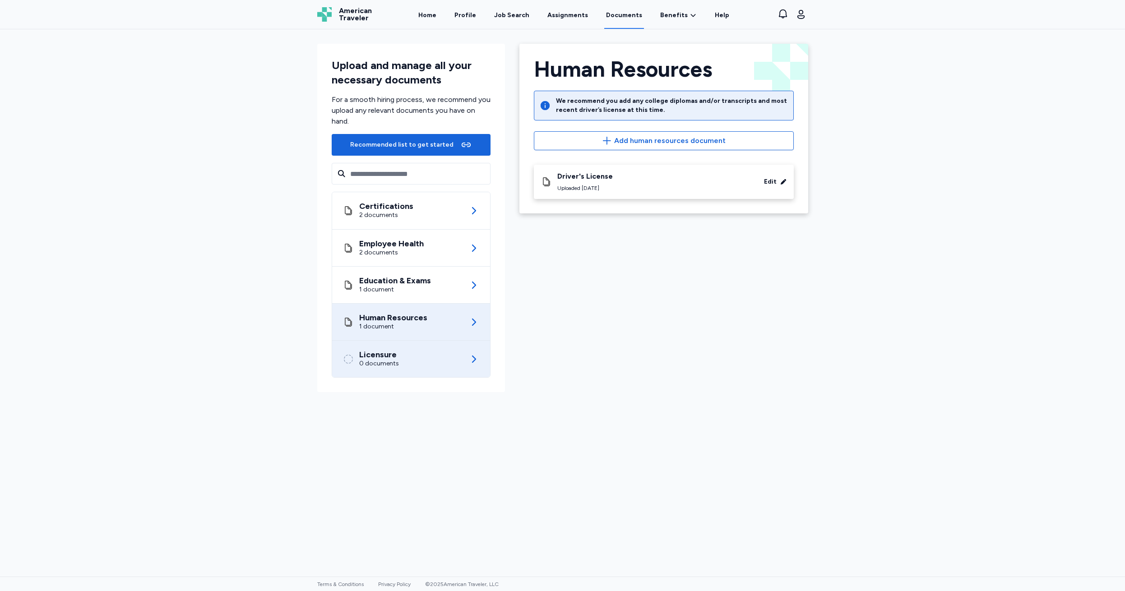
click at [383, 361] on div "0 documents" at bounding box center [379, 363] width 40 height 9
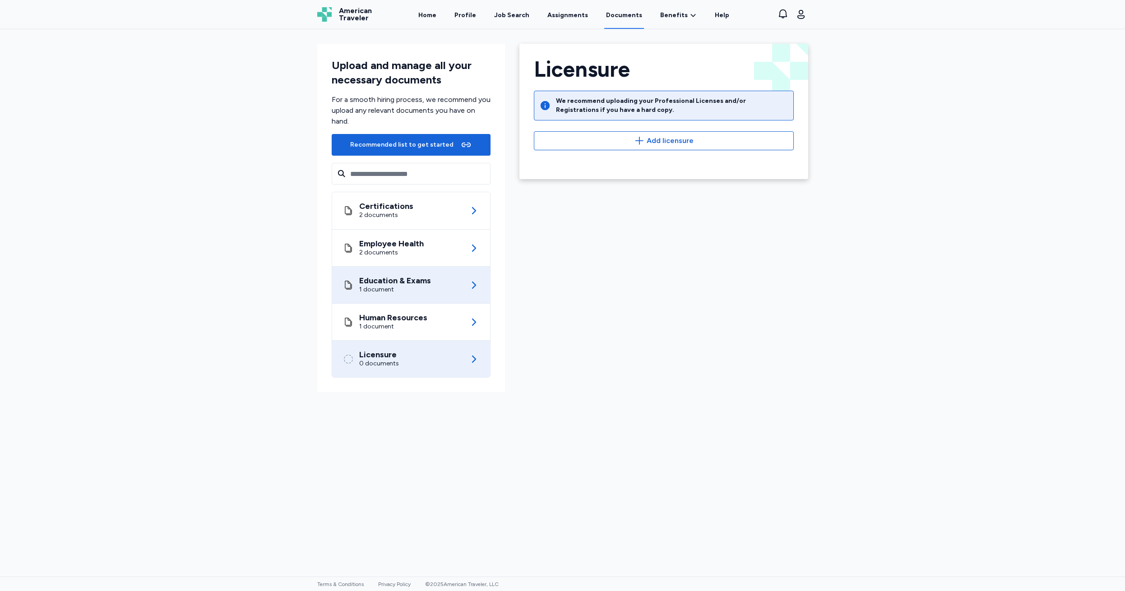
click at [380, 285] on div "1 document" at bounding box center [395, 289] width 72 height 9
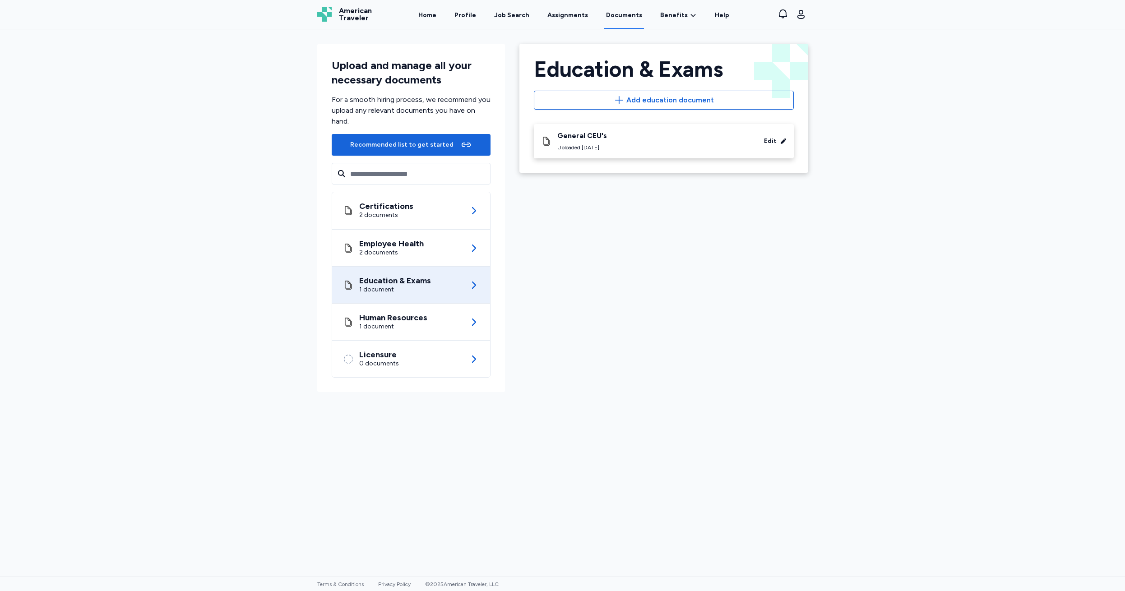
click at [766, 138] on div "Edit" at bounding box center [770, 141] width 13 height 9
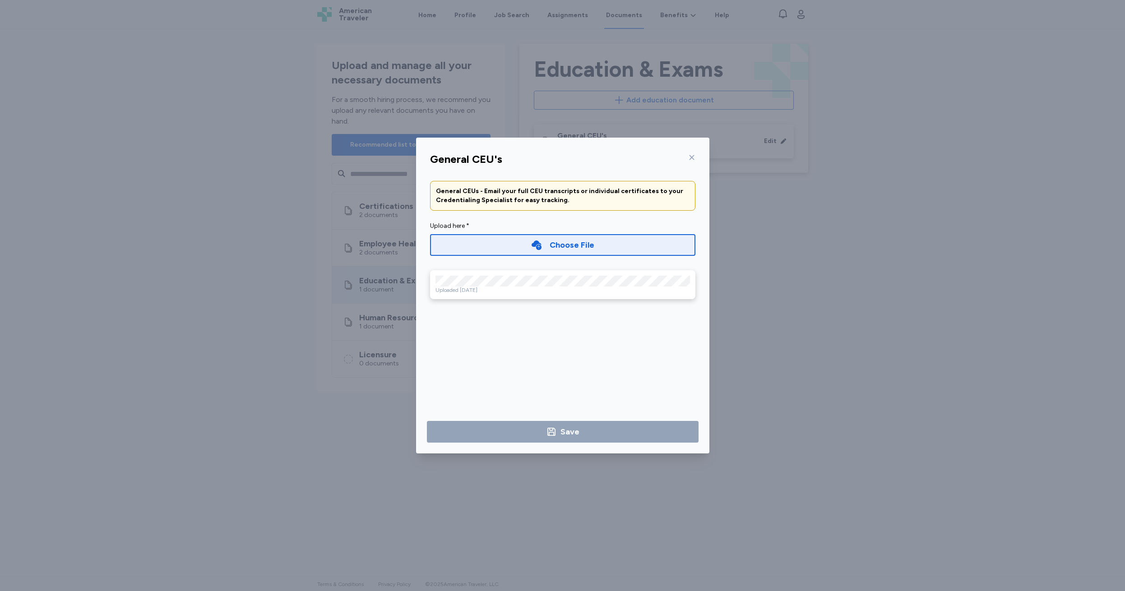
click at [690, 157] on icon at bounding box center [691, 157] width 7 height 7
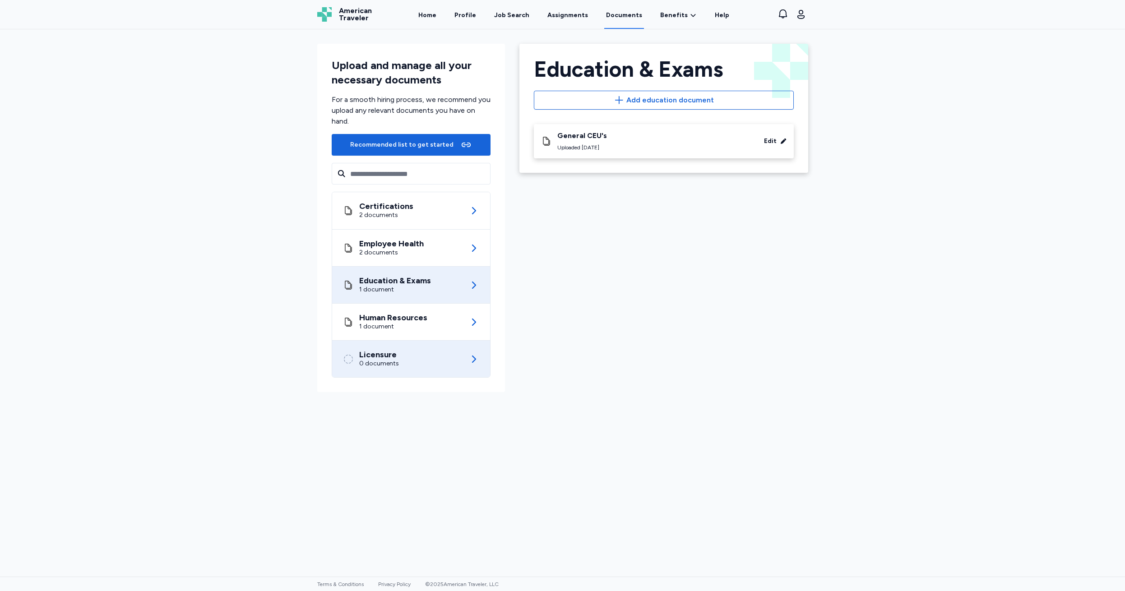
click at [396, 359] on div "0 documents" at bounding box center [379, 363] width 40 height 9
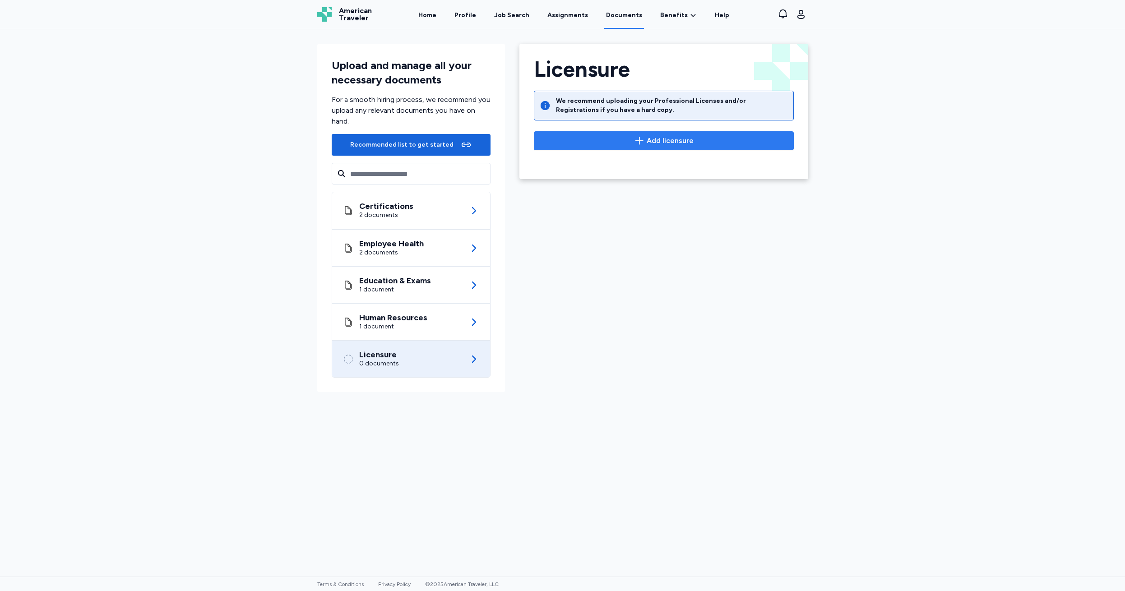
click at [662, 139] on span "Add licensure" at bounding box center [669, 140] width 47 height 11
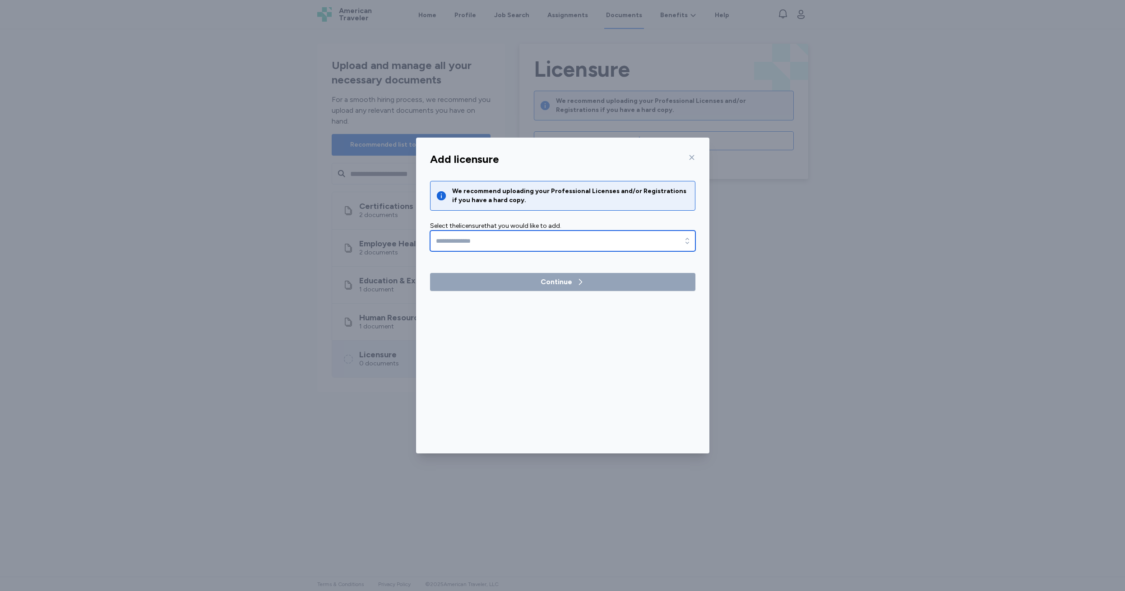
click at [685, 242] on icon "button" at bounding box center [687, 240] width 9 height 9
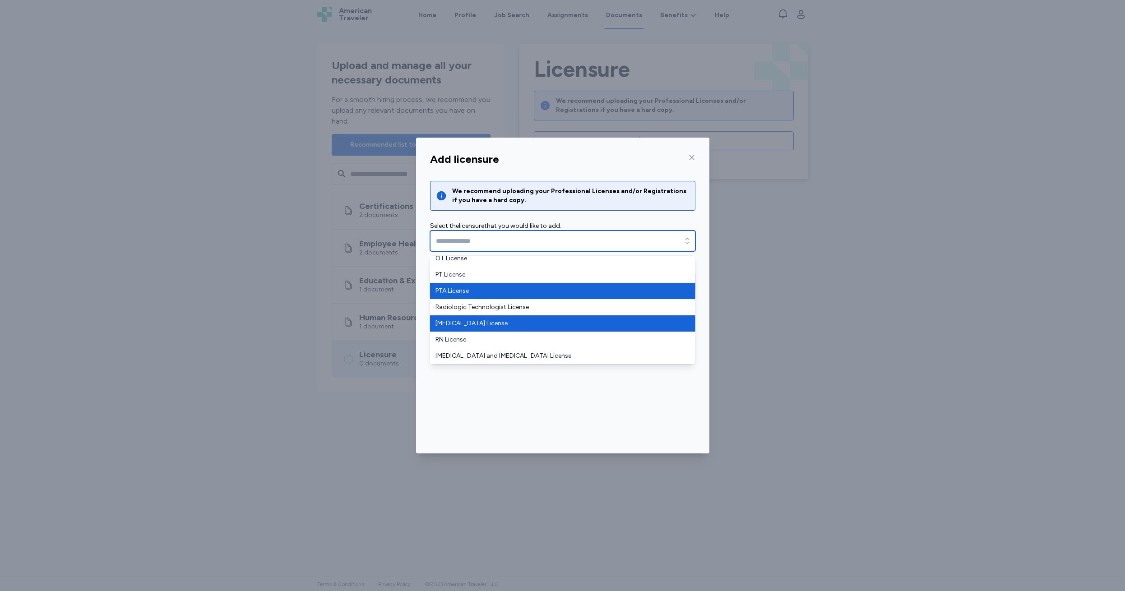
scroll to position [37, 0]
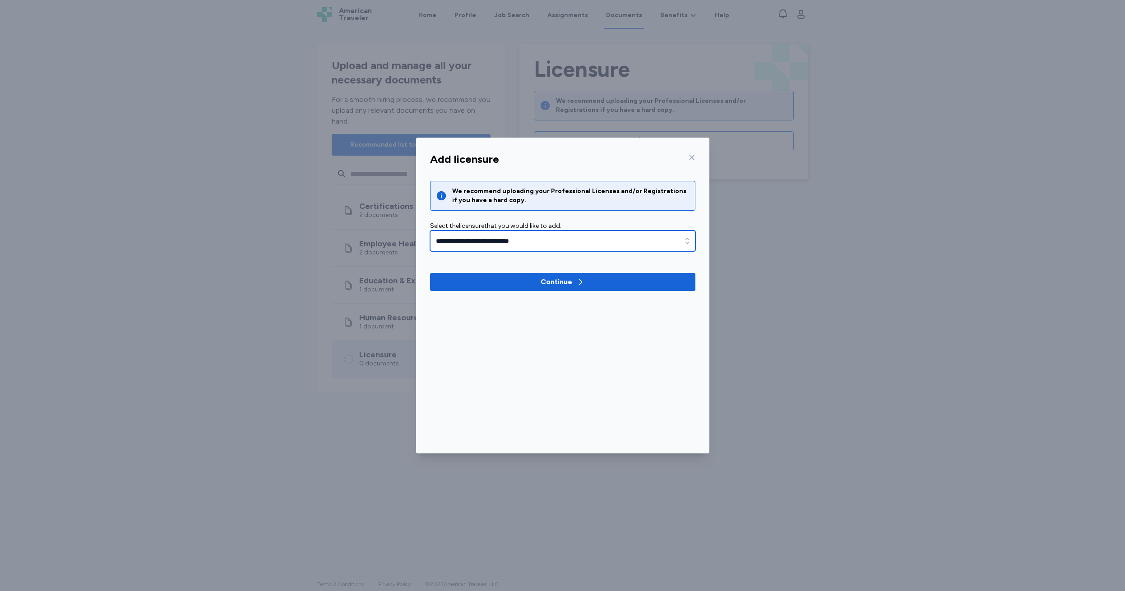
type input "**********"
click at [684, 243] on icon "button" at bounding box center [687, 240] width 9 height 9
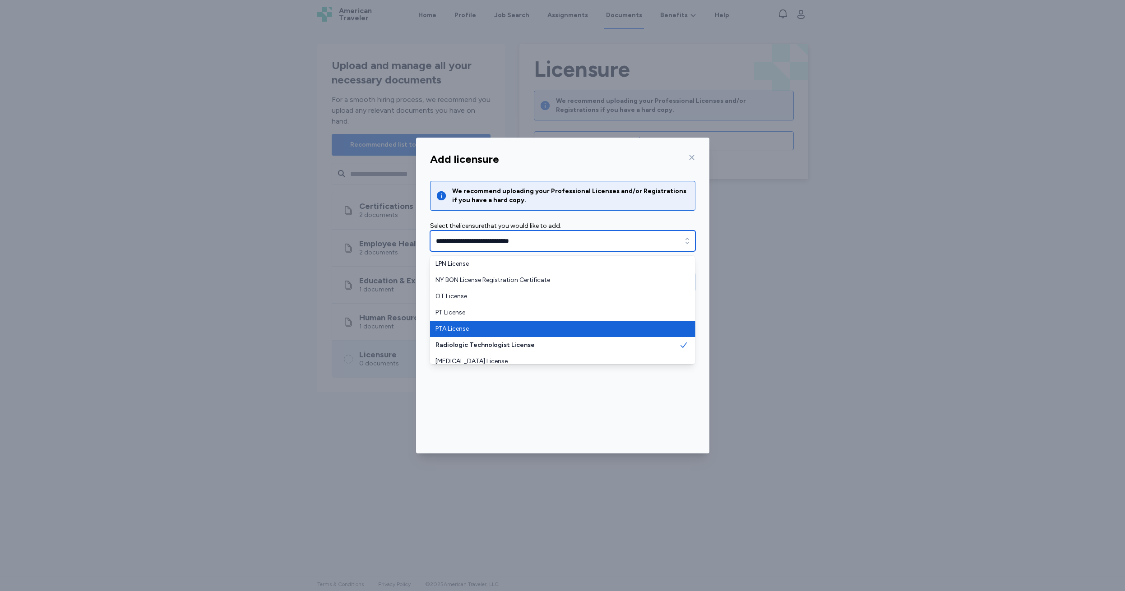
scroll to position [38, 0]
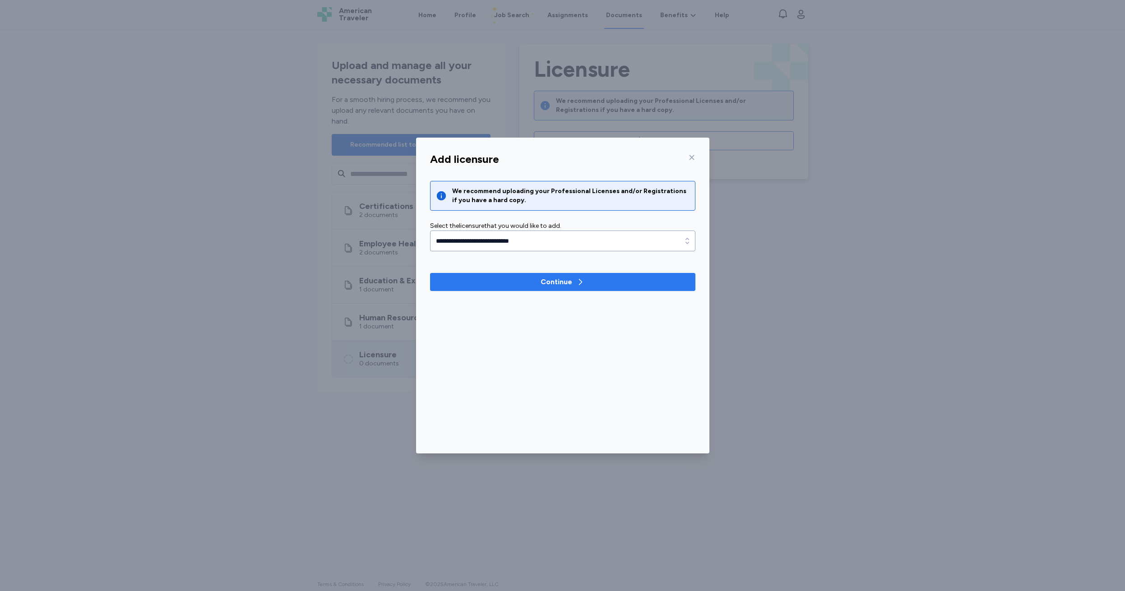
click at [560, 281] on div "Continue" at bounding box center [556, 282] width 32 height 11
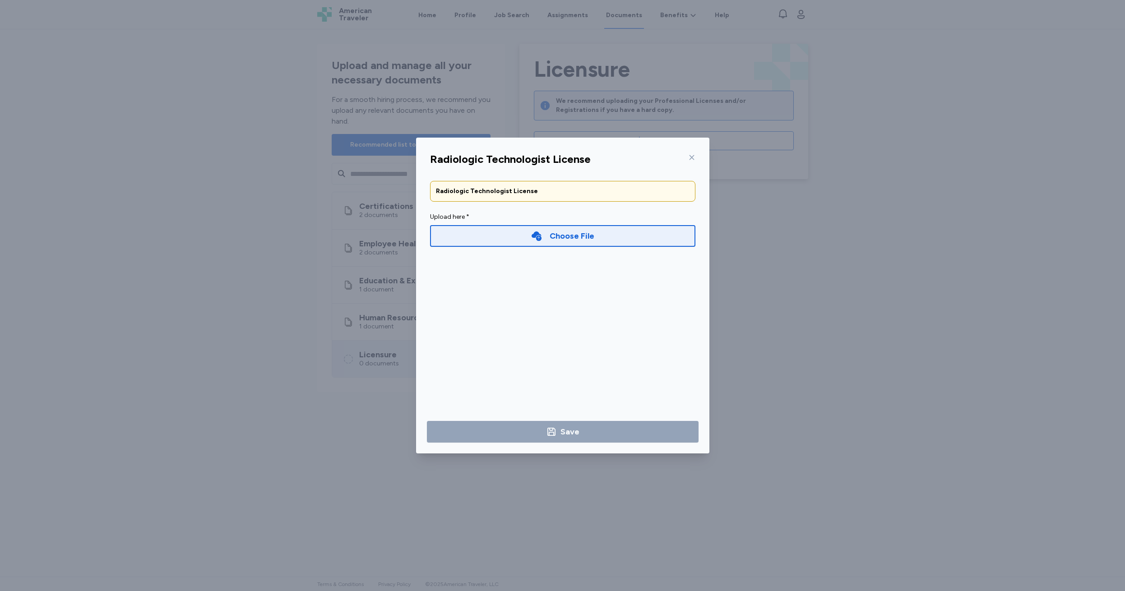
click at [557, 235] on div "Choose File" at bounding box center [571, 236] width 45 height 13
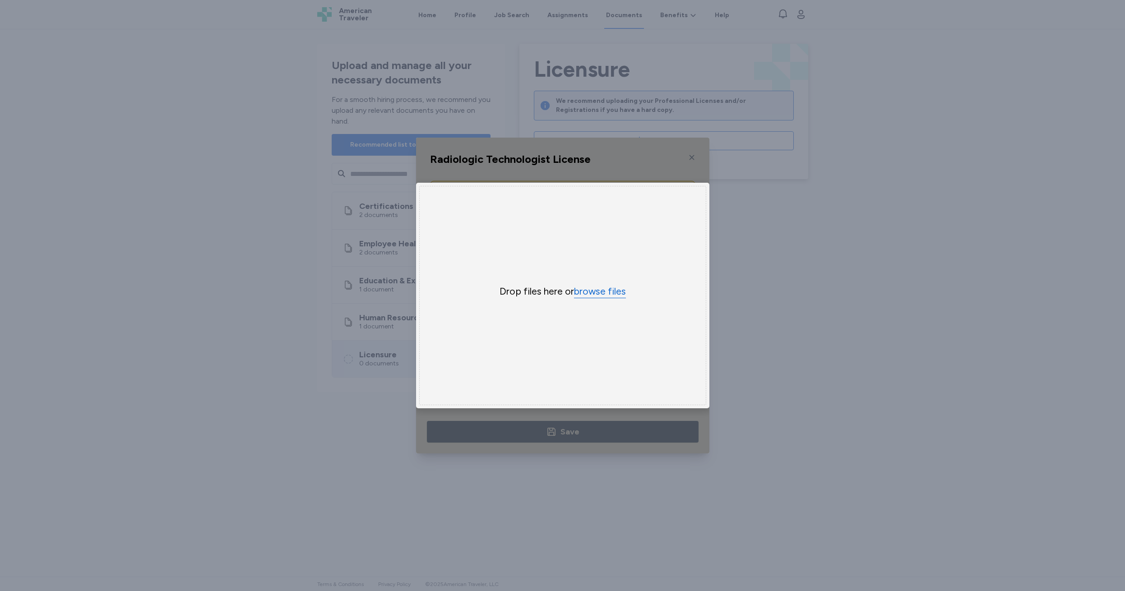
click at [600, 293] on button "browse files" at bounding box center [600, 291] width 52 height 13
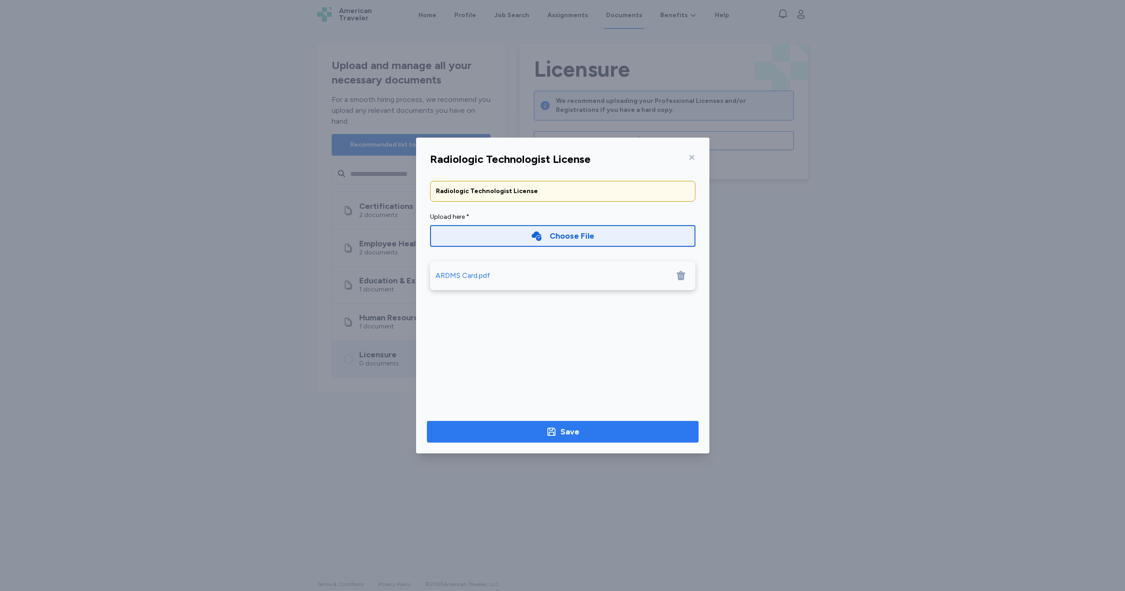
click at [554, 434] on icon "button" at bounding box center [551, 431] width 11 height 11
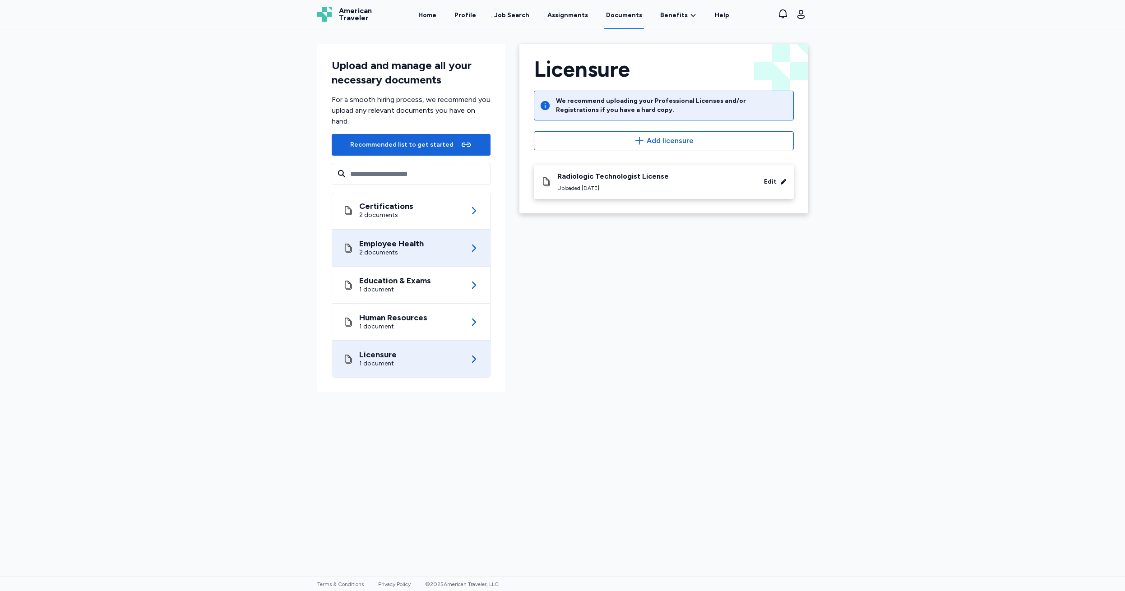
click at [403, 250] on div "2 documents" at bounding box center [391, 252] width 65 height 9
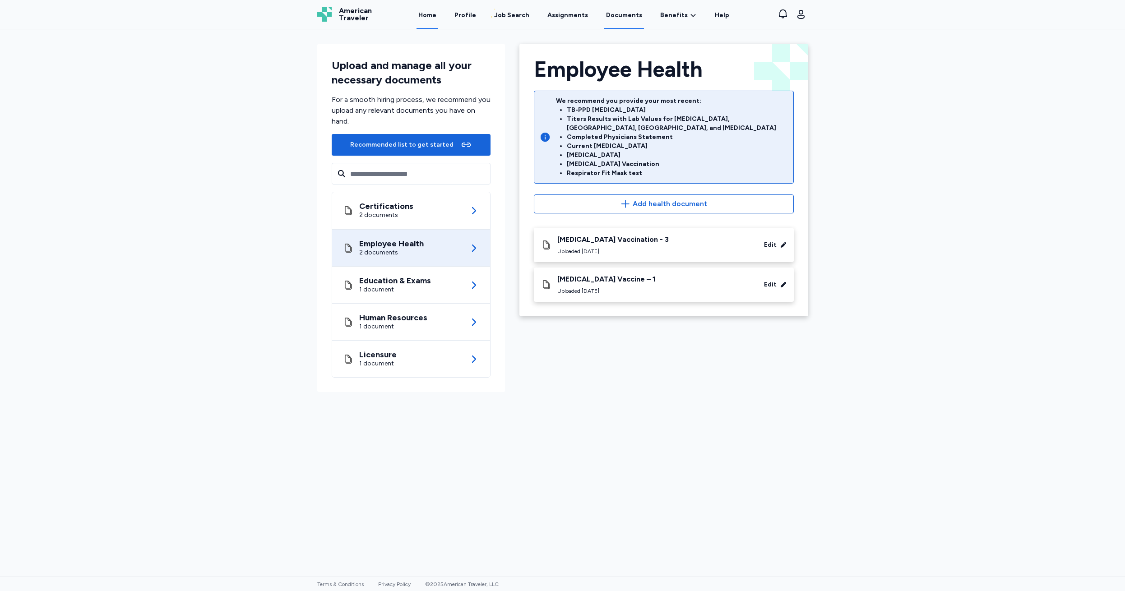
click at [433, 13] on link "Home" at bounding box center [427, 15] width 22 height 28
click at [433, 14] on link "Home" at bounding box center [427, 15] width 22 height 28
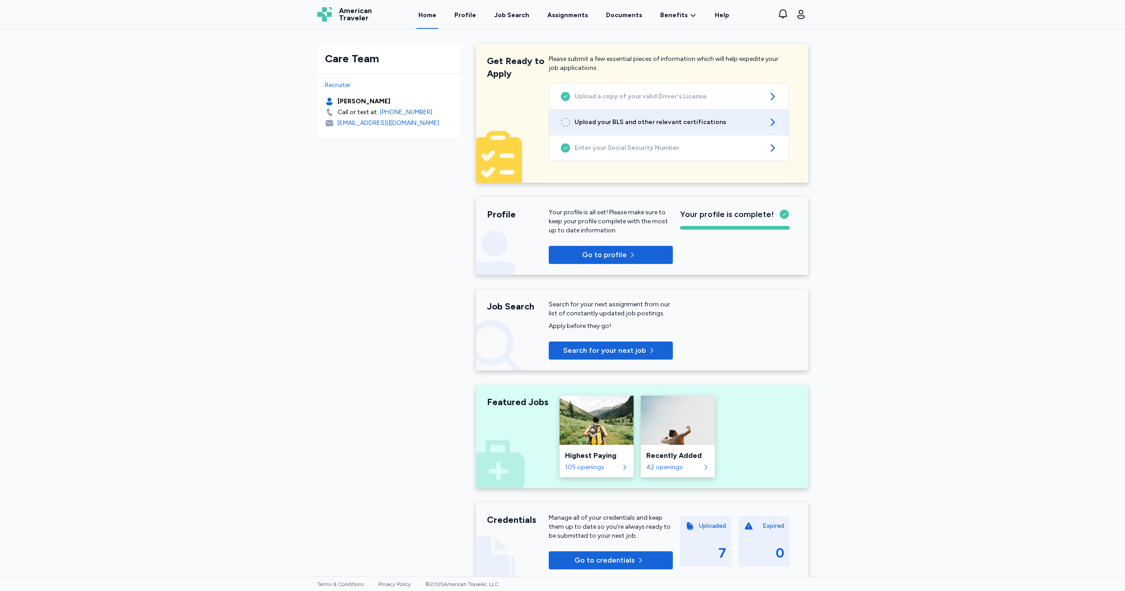
click at [601, 127] on link "Upload your BLS and other relevant certifications" at bounding box center [669, 122] width 240 height 25
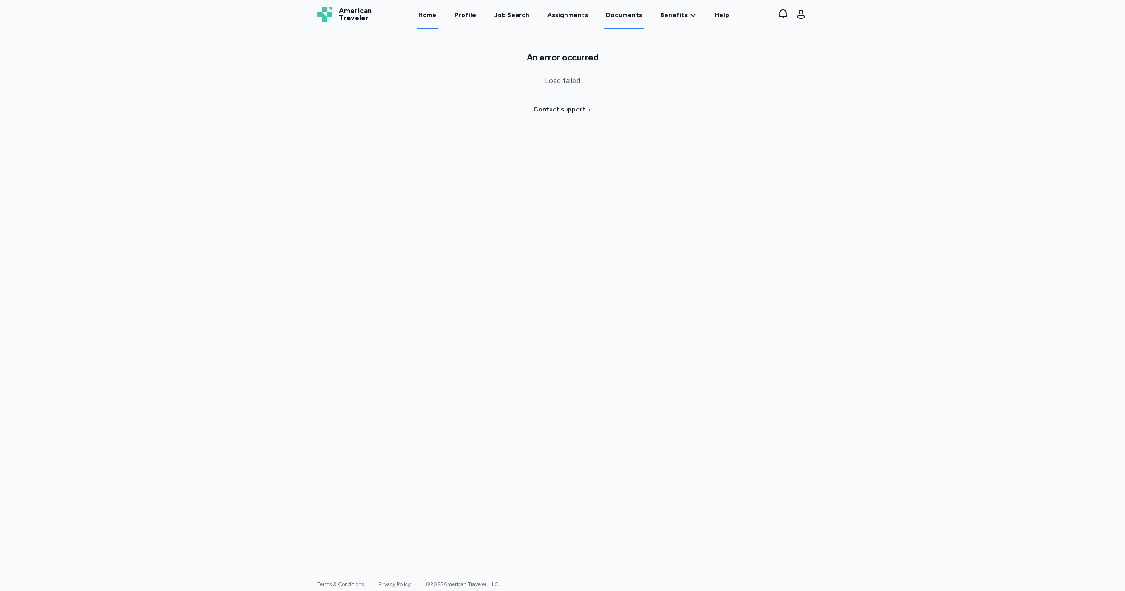
click at [430, 15] on link "Home" at bounding box center [427, 15] width 22 height 28
click at [432, 15] on link "Home" at bounding box center [427, 15] width 22 height 28
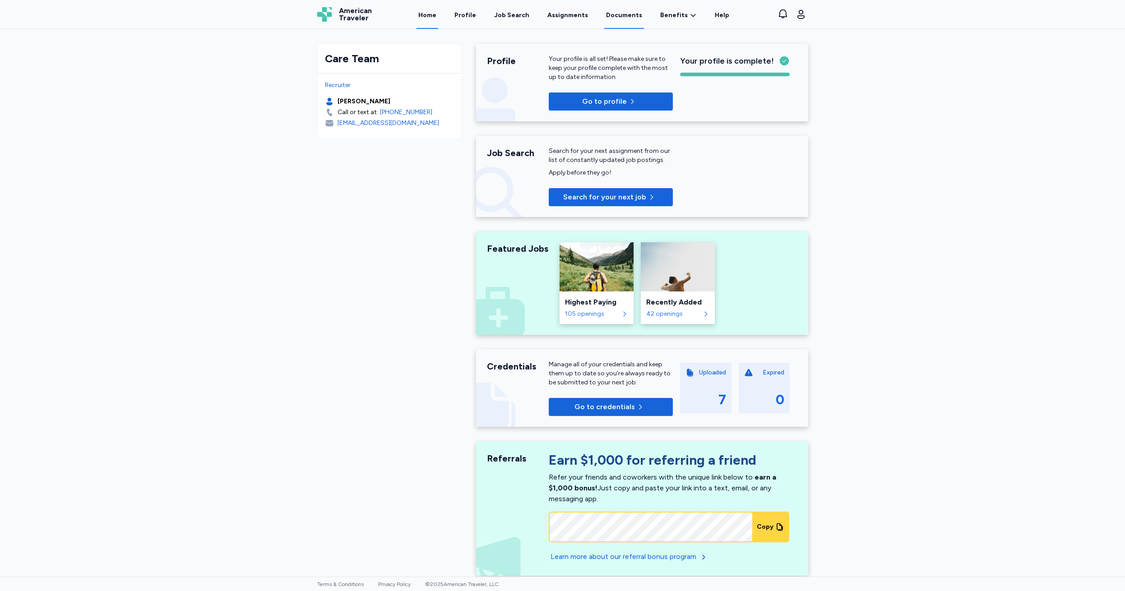
click at [618, 15] on link "Documents" at bounding box center [624, 15] width 40 height 28
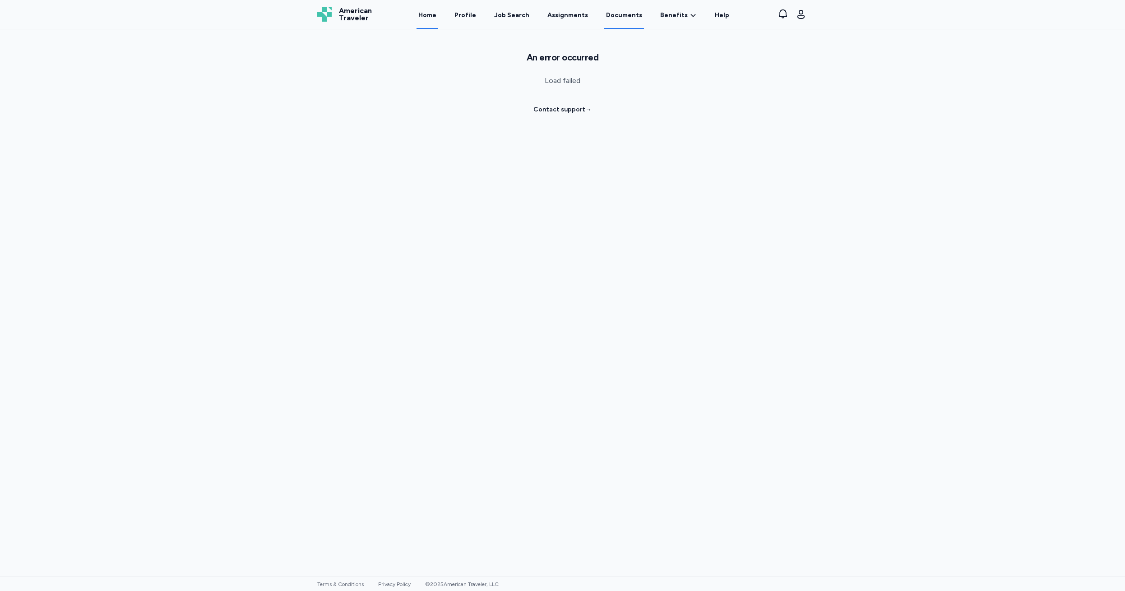
click at [435, 15] on link "Home" at bounding box center [427, 15] width 22 height 28
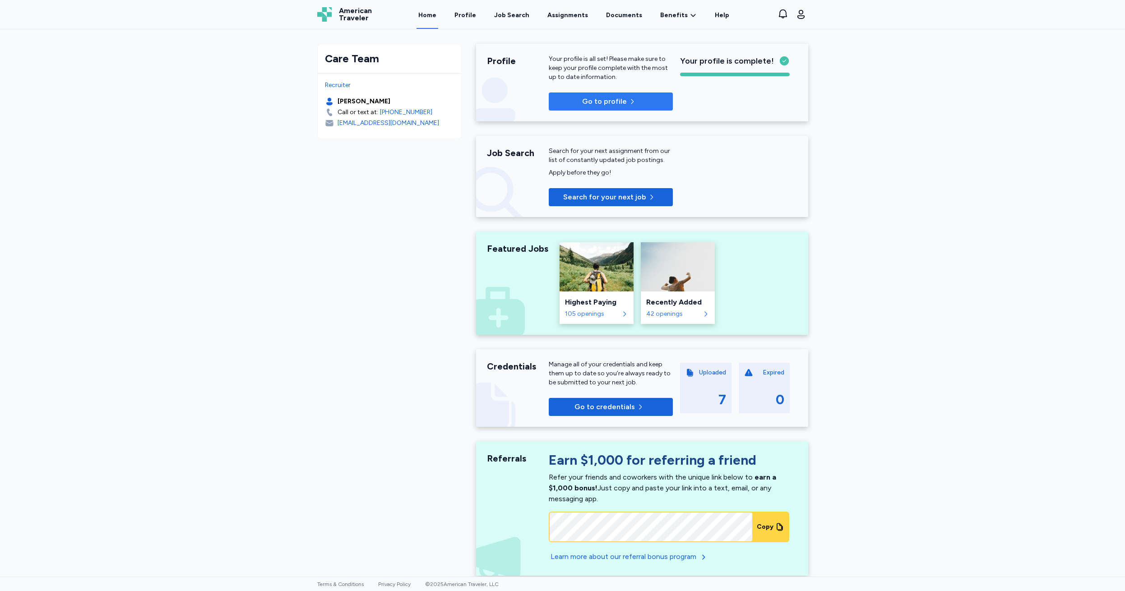
click at [604, 103] on p "Go to profile" at bounding box center [604, 101] width 45 height 11
